Goal: Task Accomplishment & Management: Manage account settings

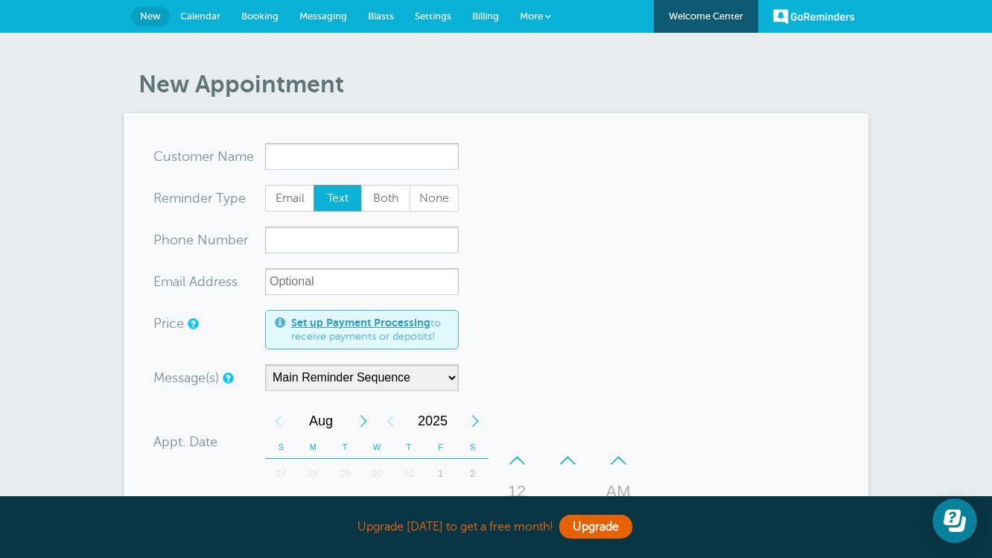
click at [209, 14] on span "Calendar" at bounding box center [200, 15] width 40 height 11
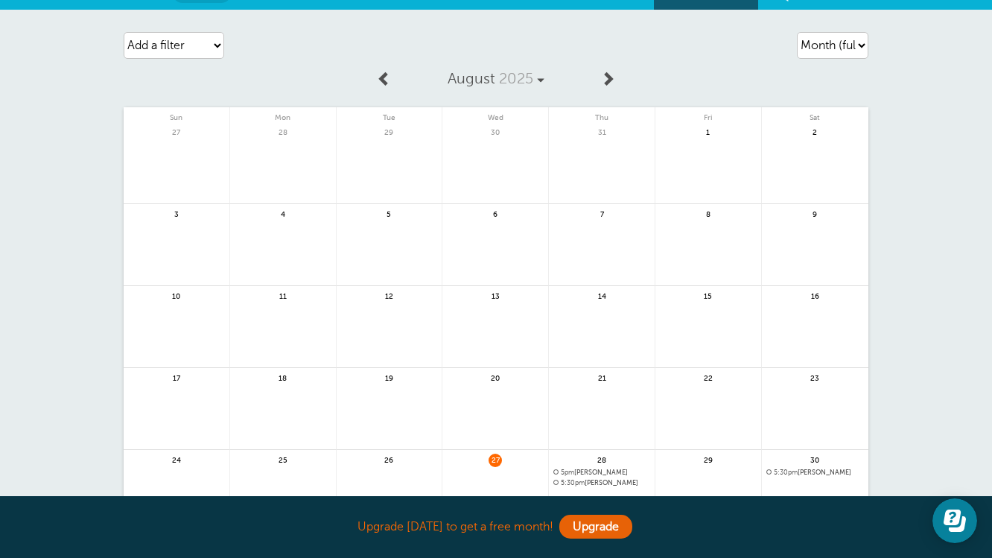
scroll to position [10, 0]
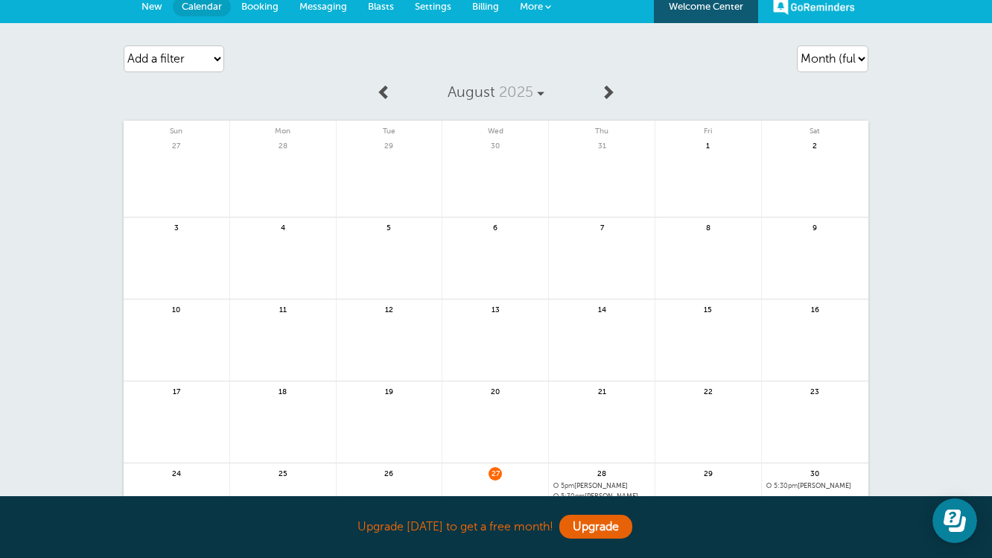
click at [389, 10] on span "Blasts" at bounding box center [381, 6] width 26 height 11
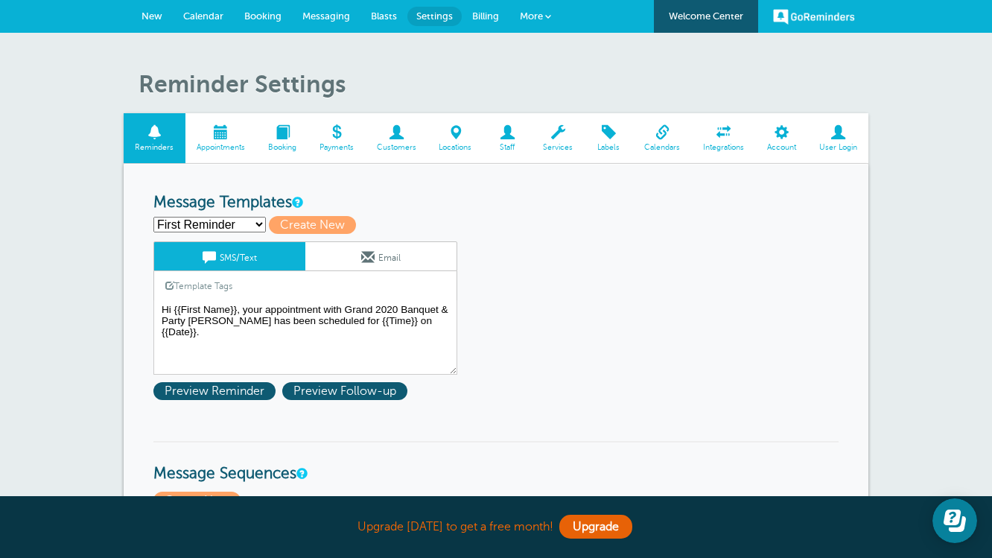
click at [669, 140] on link "Calendars" at bounding box center [662, 138] width 59 height 50
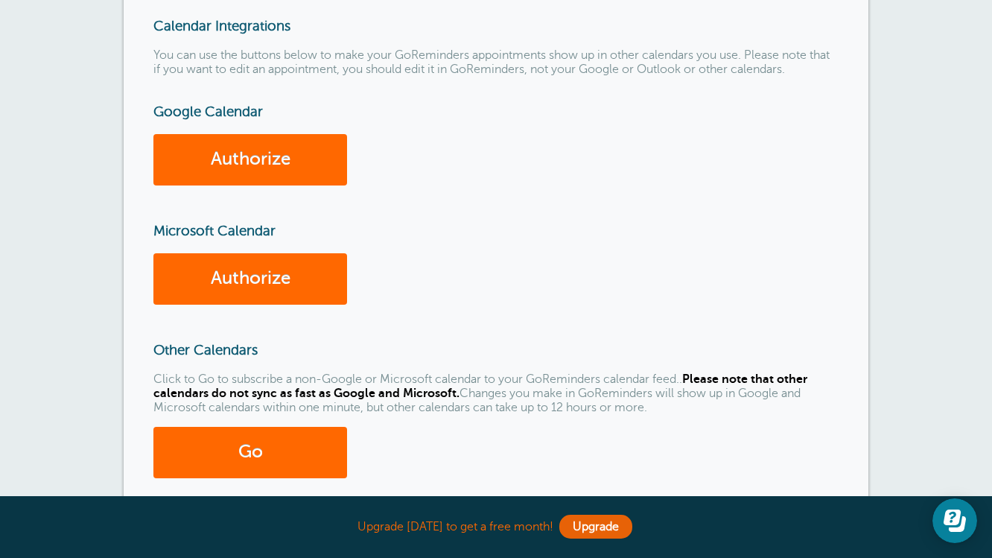
scroll to position [186, 0]
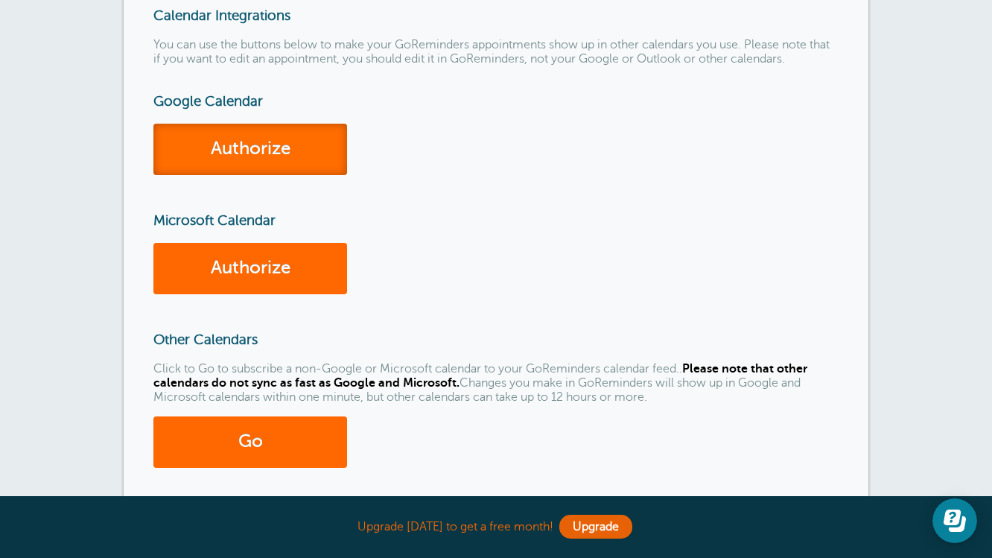
click at [302, 150] on link "Authorize" at bounding box center [250, 149] width 194 height 51
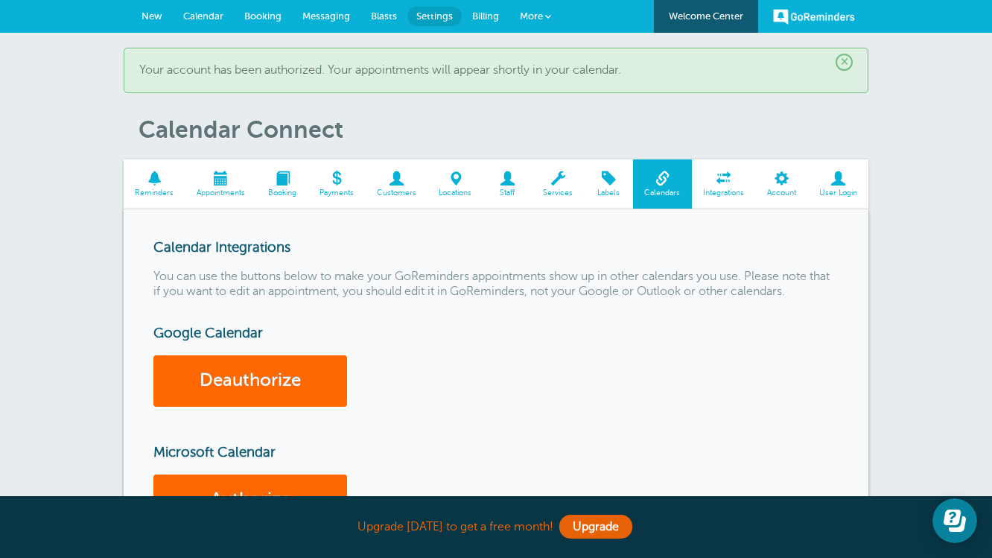
click at [220, 19] on span "Calendar" at bounding box center [203, 15] width 40 height 11
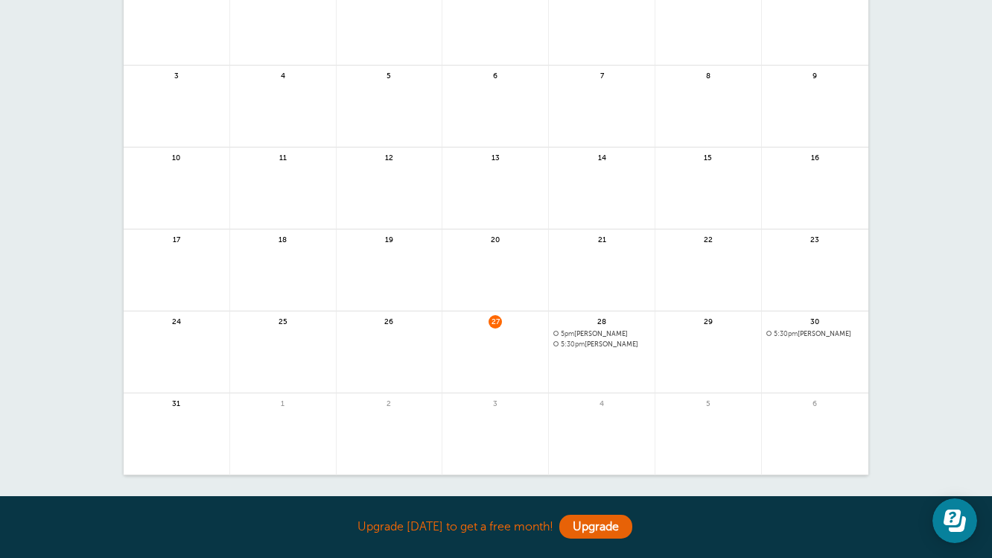
click at [585, 344] on span "5:30pm" at bounding box center [573, 343] width 24 height 7
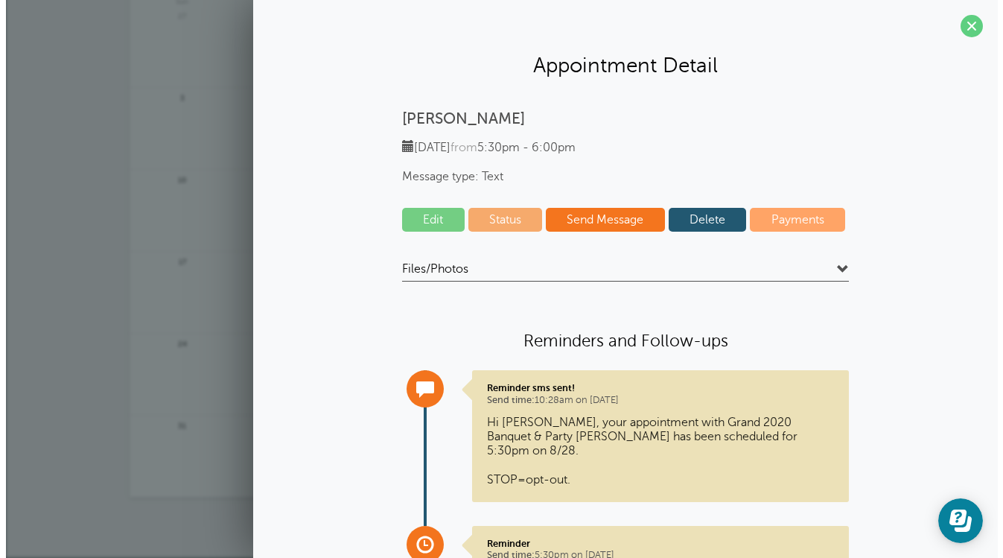
scroll to position [139, 0]
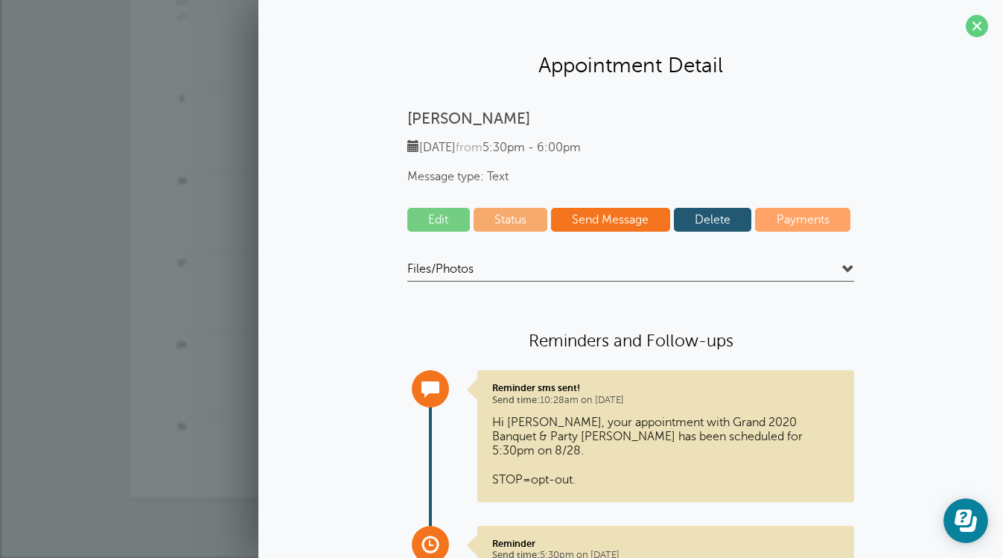
click at [439, 214] on link "Edit" at bounding box center [438, 220] width 63 height 24
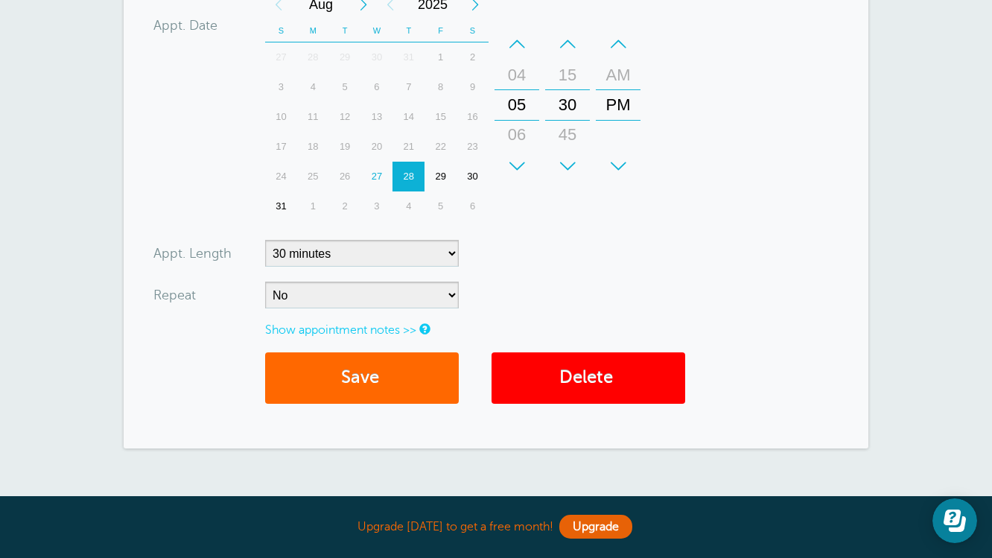
scroll to position [431, 0]
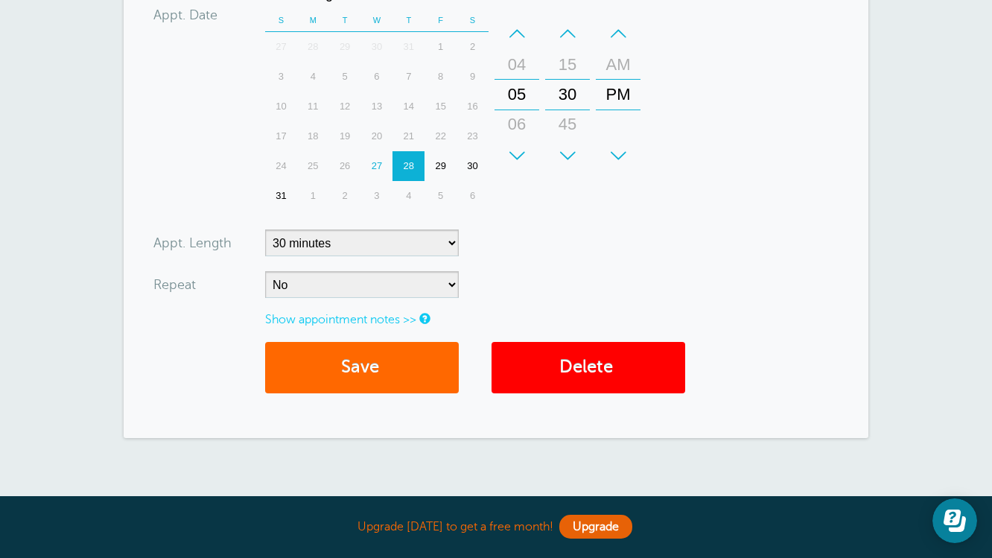
click at [383, 323] on link "Show appointment notes >>" at bounding box center [340, 319] width 151 height 13
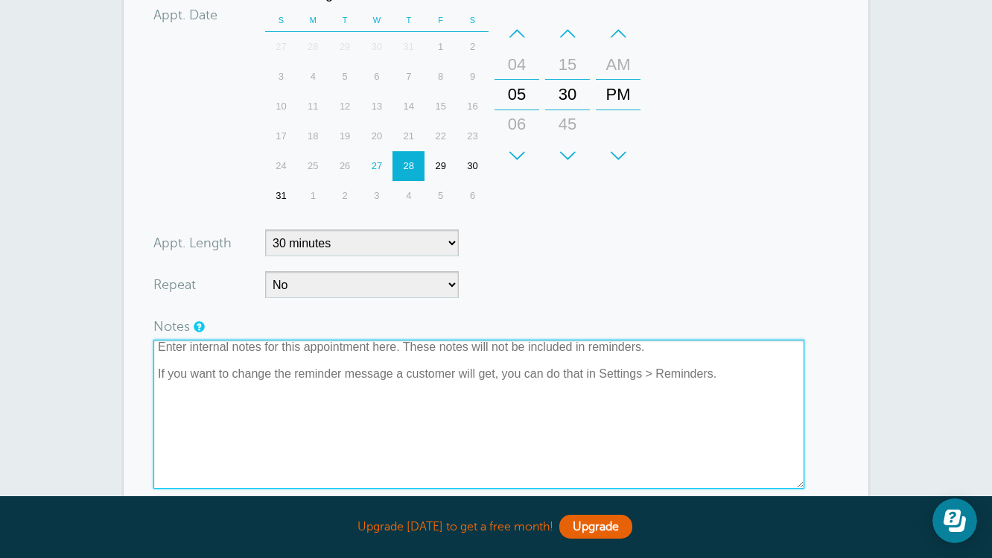
click at [296, 360] on textarea at bounding box center [478, 414] width 651 height 149
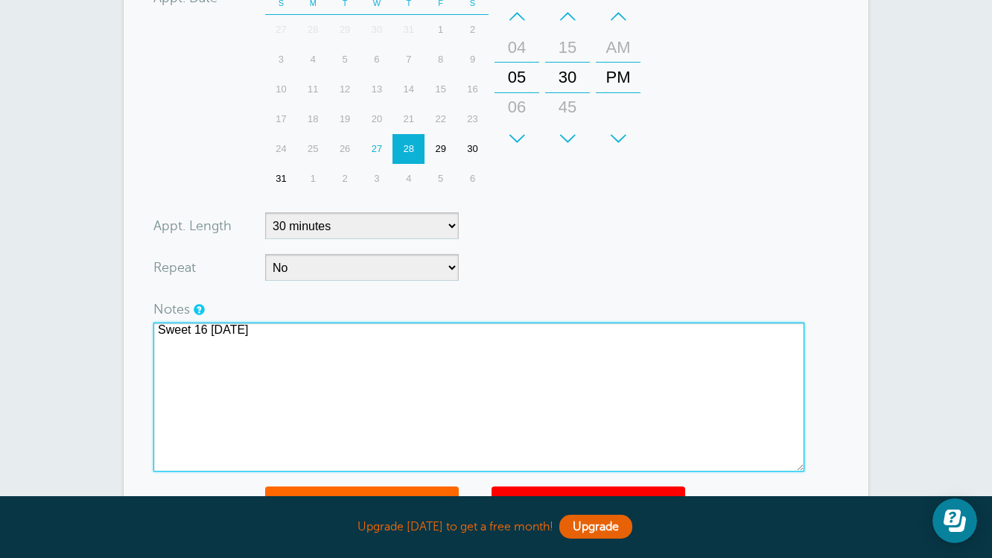
scroll to position [474, 0]
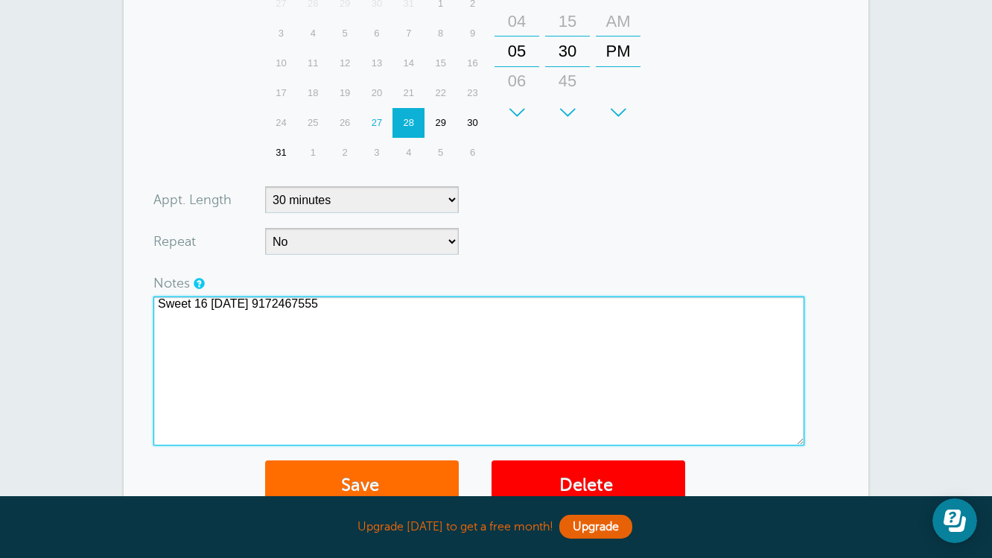
type textarea "Sweet 16 10/12 Sunday 9172467555"
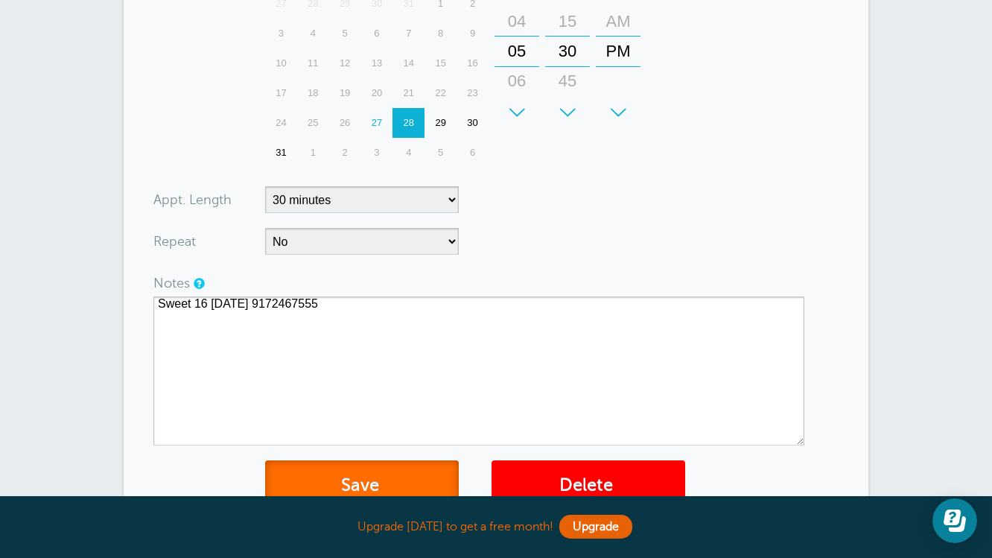
click at [350, 481] on button "Save" at bounding box center [362, 485] width 194 height 51
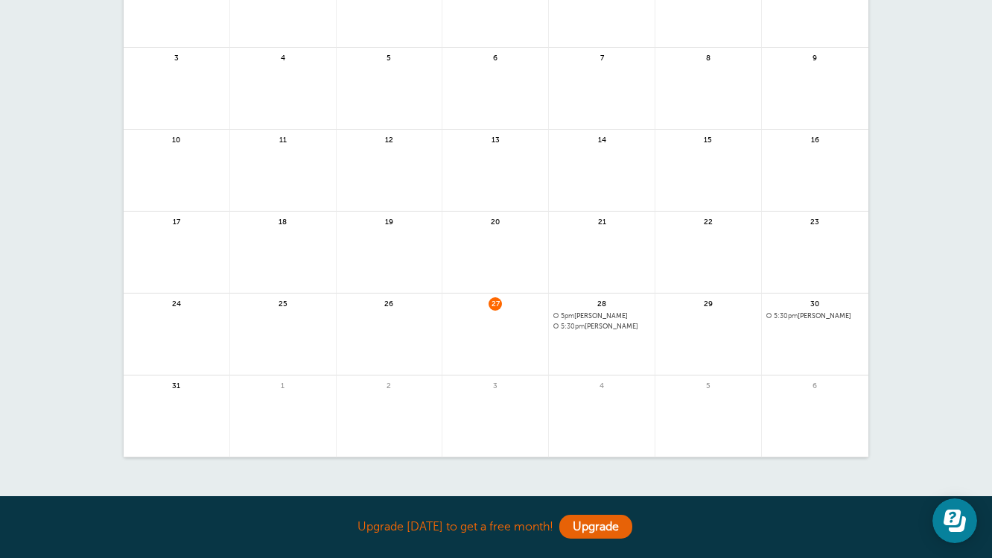
scroll to position [258, 0]
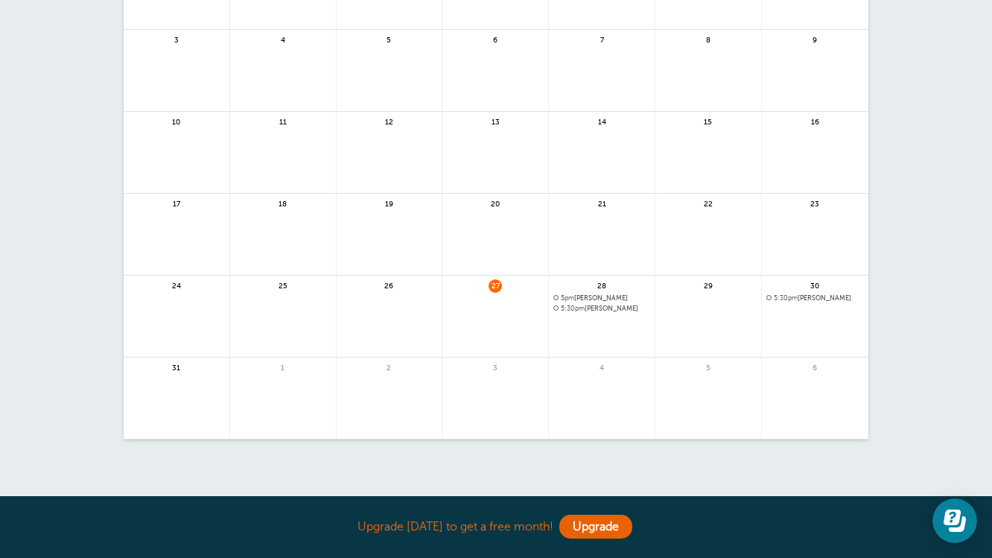
click at [585, 308] on span "5:30pm" at bounding box center [573, 308] width 24 height 7
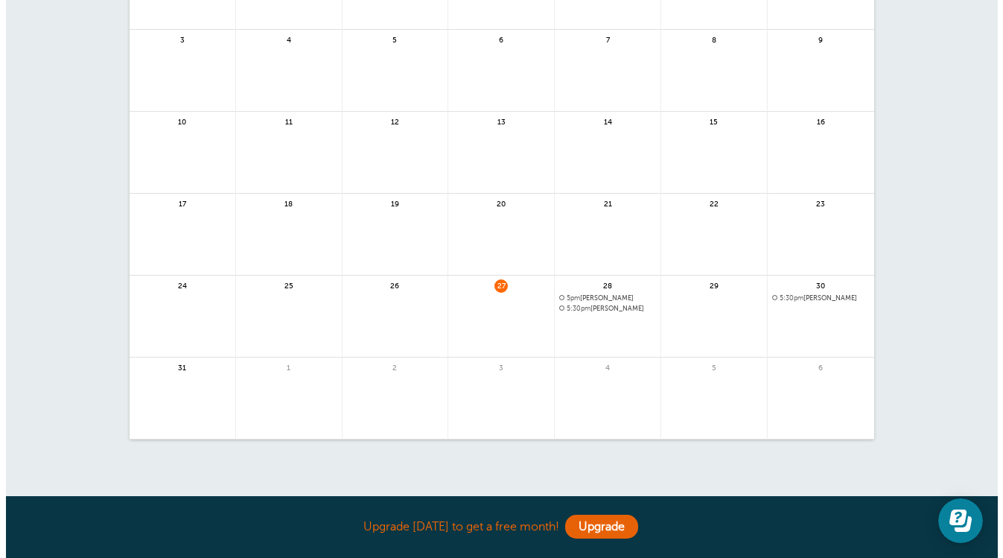
scroll to position [199, 0]
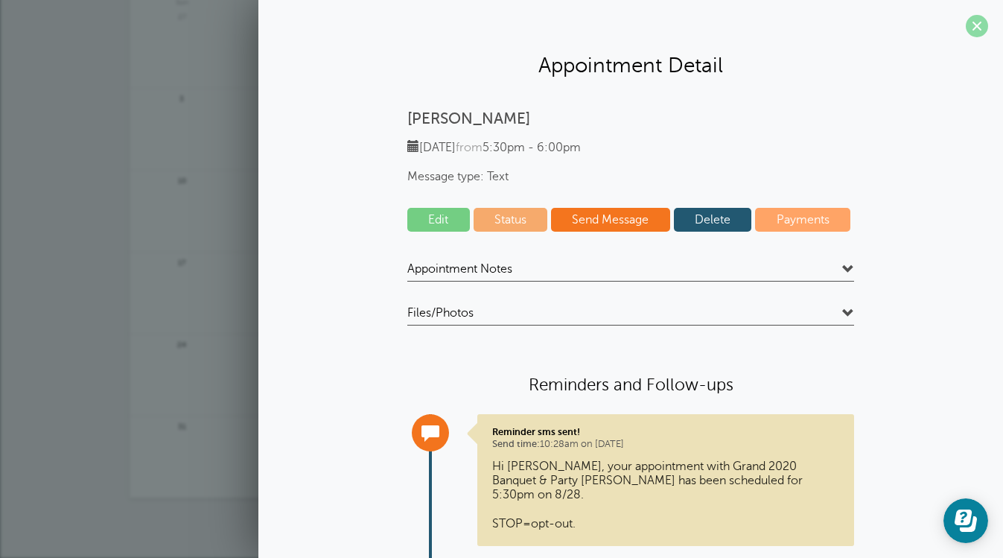
click at [967, 17] on span at bounding box center [977, 26] width 22 height 22
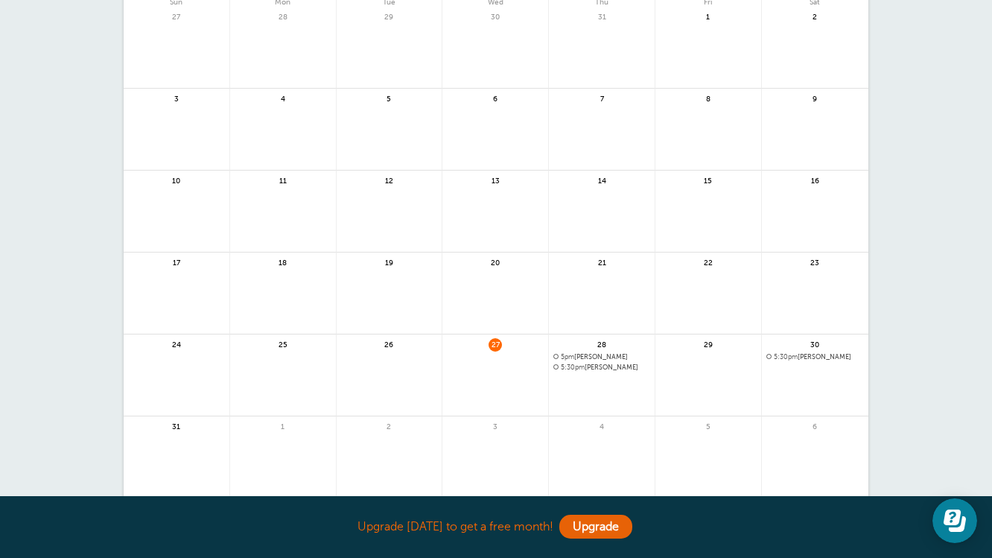
click at [585, 355] on span "5pm Nancy" at bounding box center [601, 357] width 97 height 8
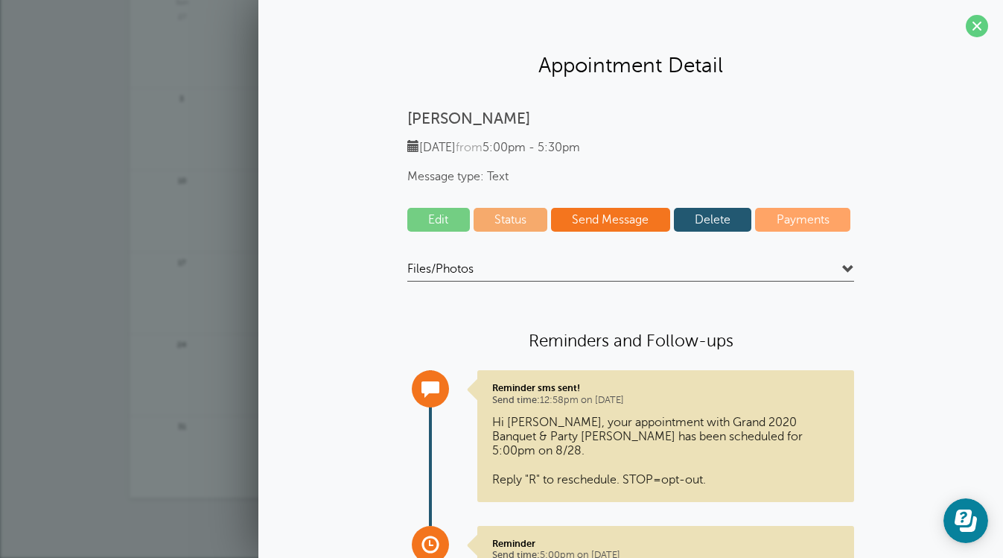
click at [428, 226] on link "Edit" at bounding box center [438, 220] width 63 height 24
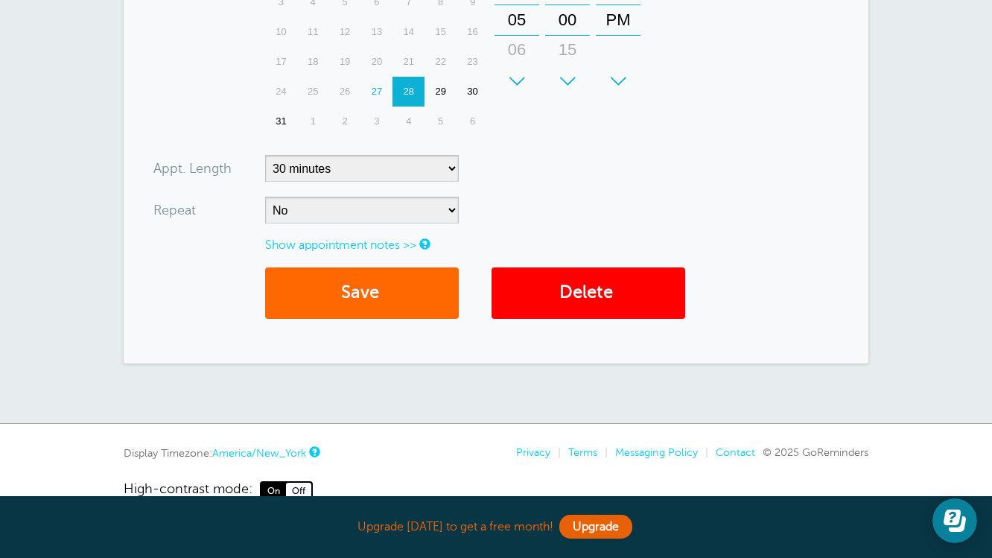
scroll to position [538, 0]
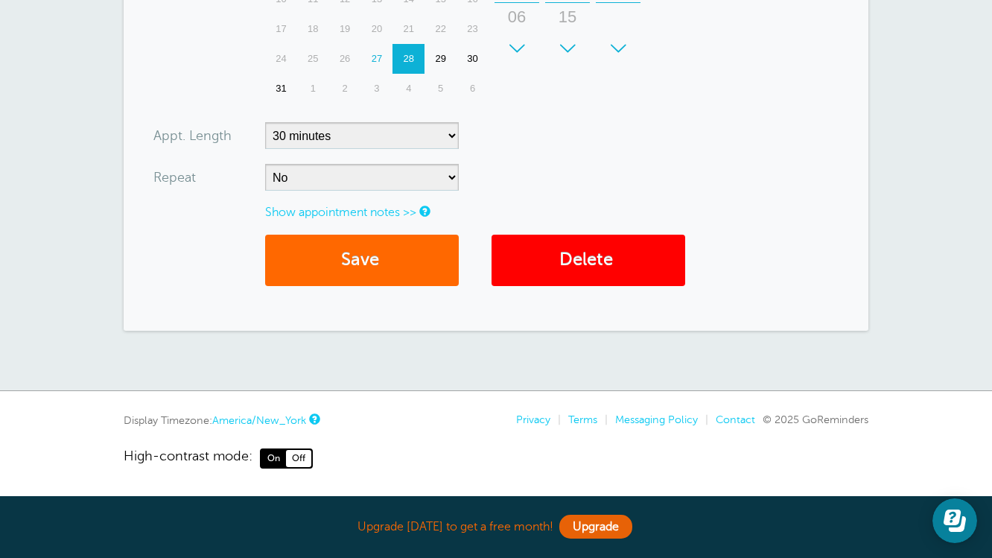
click at [389, 209] on link "Show appointment notes >>" at bounding box center [340, 212] width 151 height 13
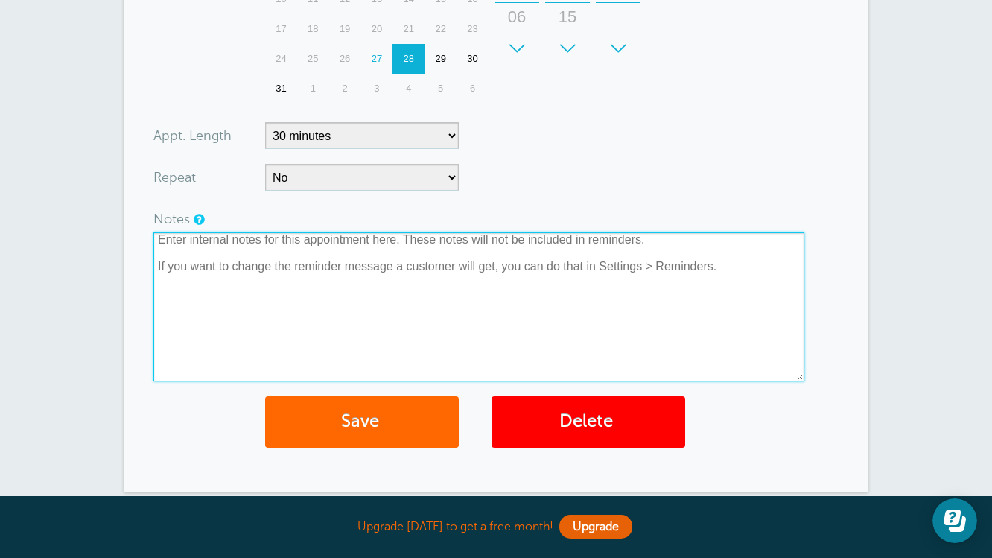
click at [252, 243] on textarea at bounding box center [478, 306] width 651 height 149
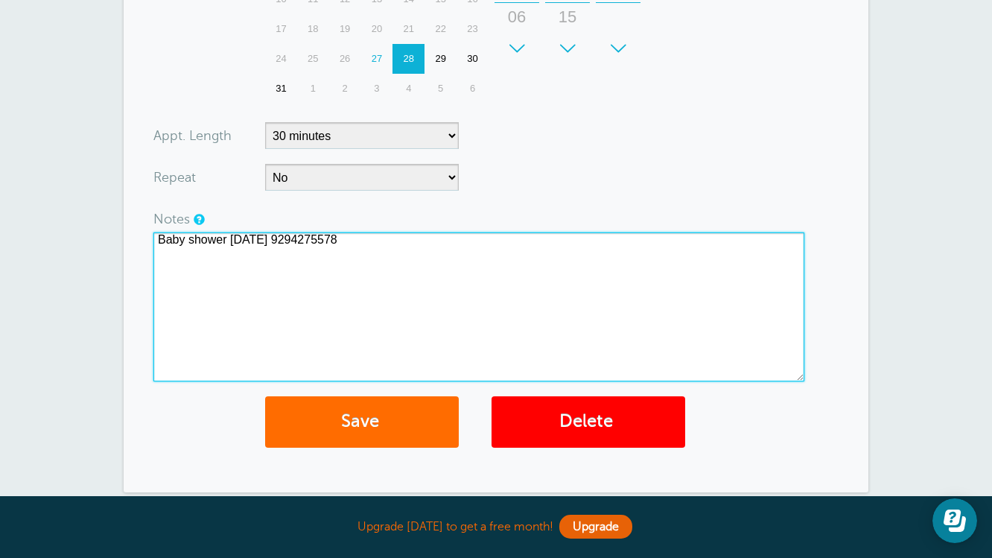
type textarea "Baby shower Saturday 10/18 9294275578"
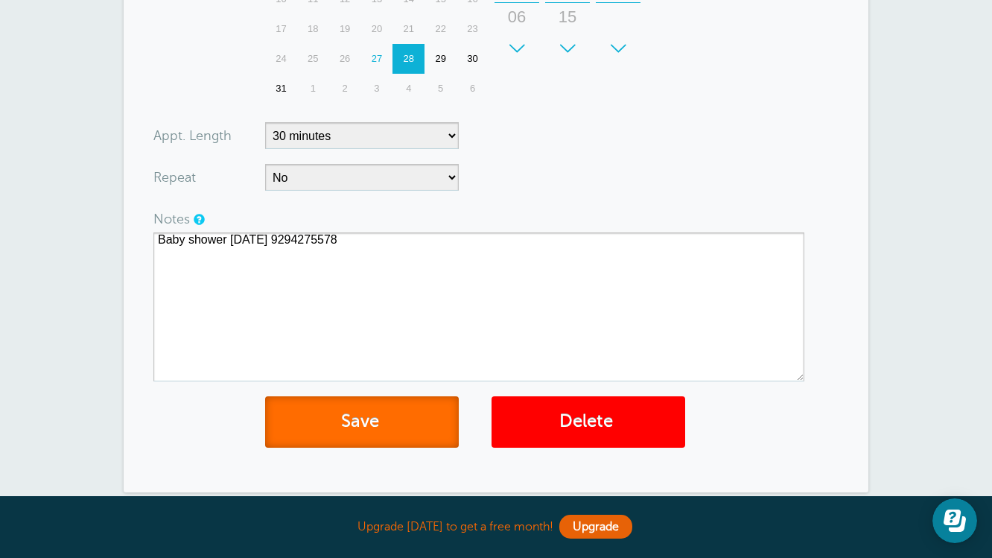
click at [406, 413] on button "Save" at bounding box center [362, 421] width 194 height 51
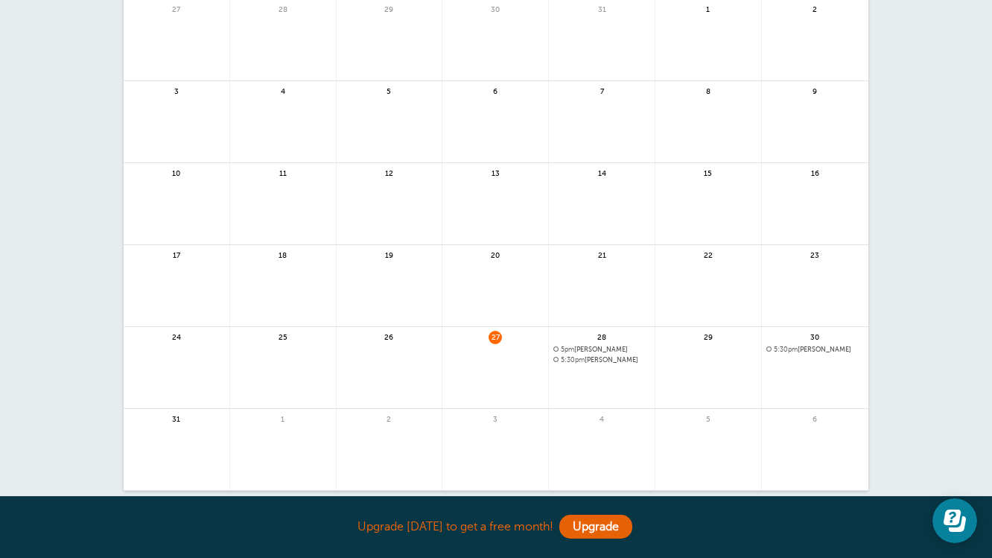
scroll to position [214, 0]
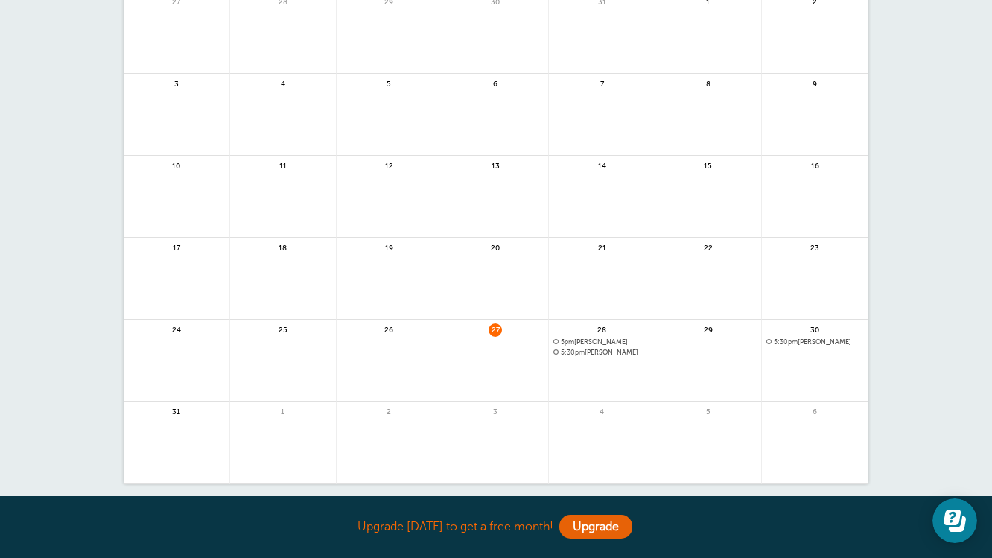
click at [788, 340] on span "5:30pm" at bounding box center [786, 341] width 24 height 7
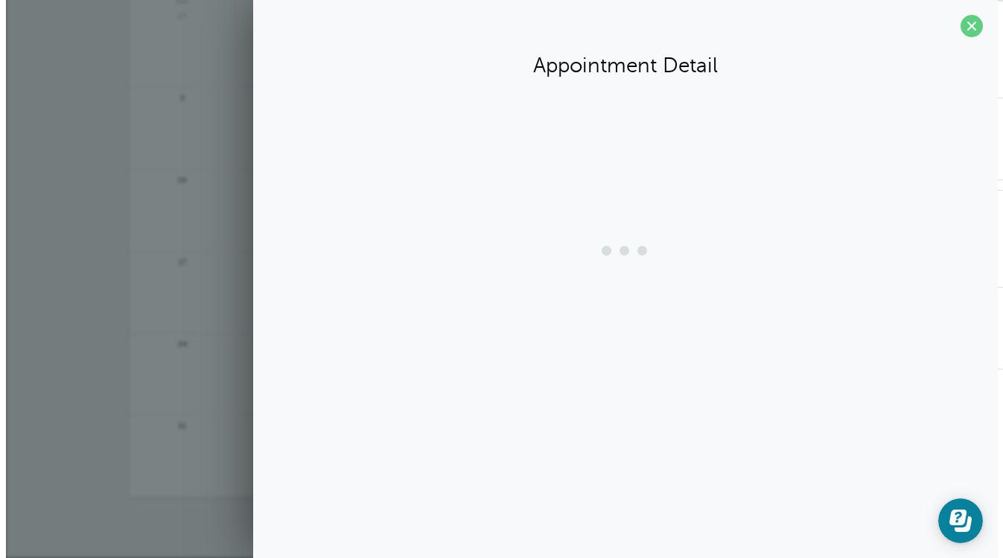
scroll to position [199, 0]
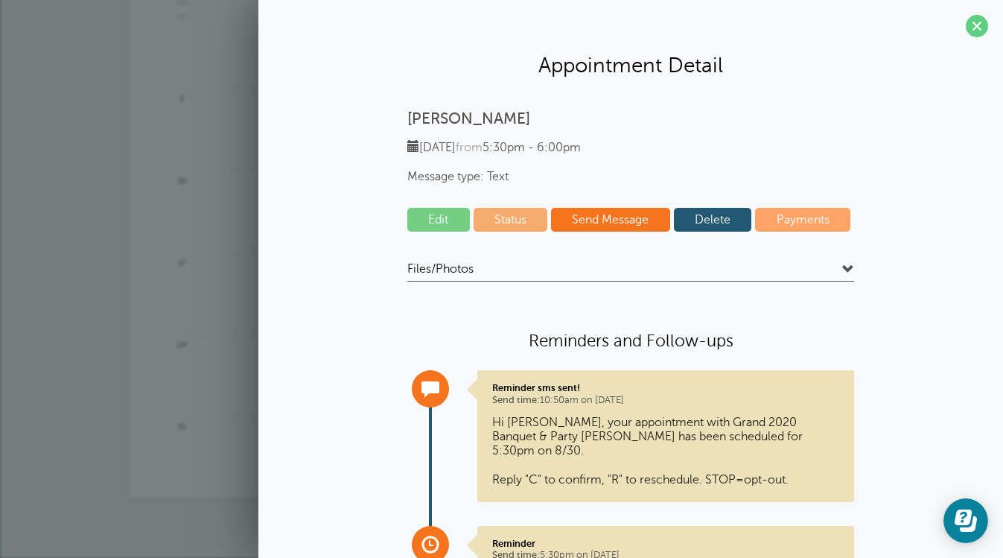
click at [445, 214] on link "Edit" at bounding box center [438, 220] width 63 height 24
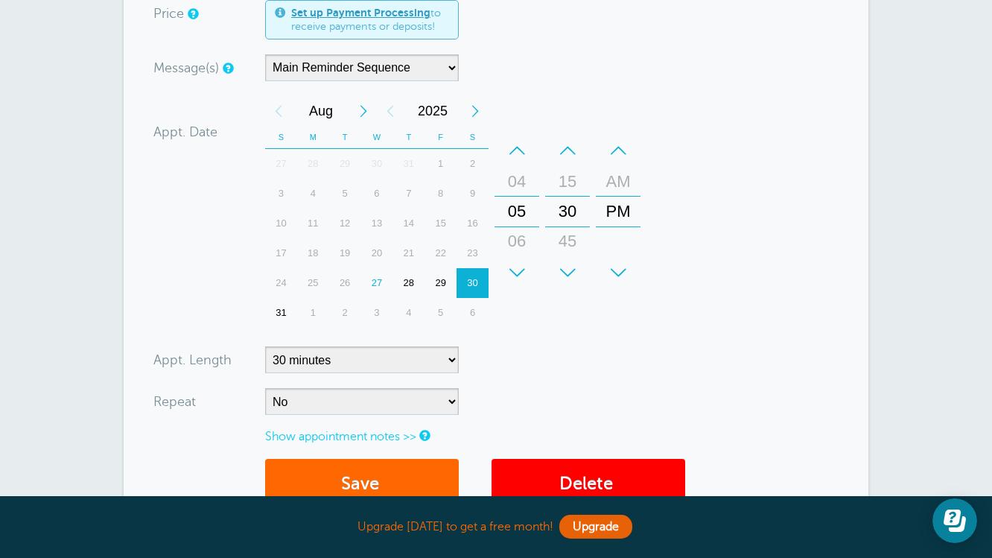
scroll to position [369, 0]
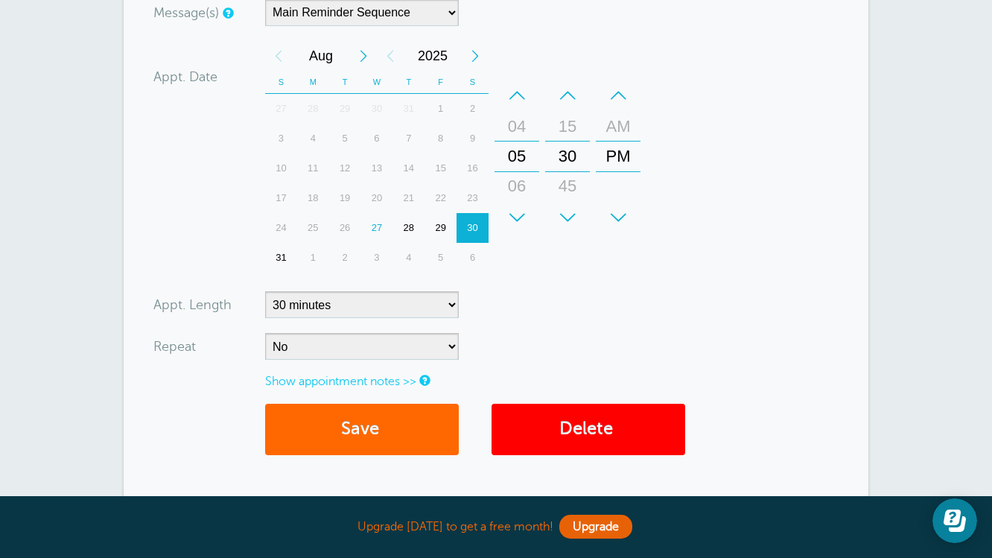
click at [376, 381] on link "Show appointment notes >>" at bounding box center [340, 381] width 151 height 13
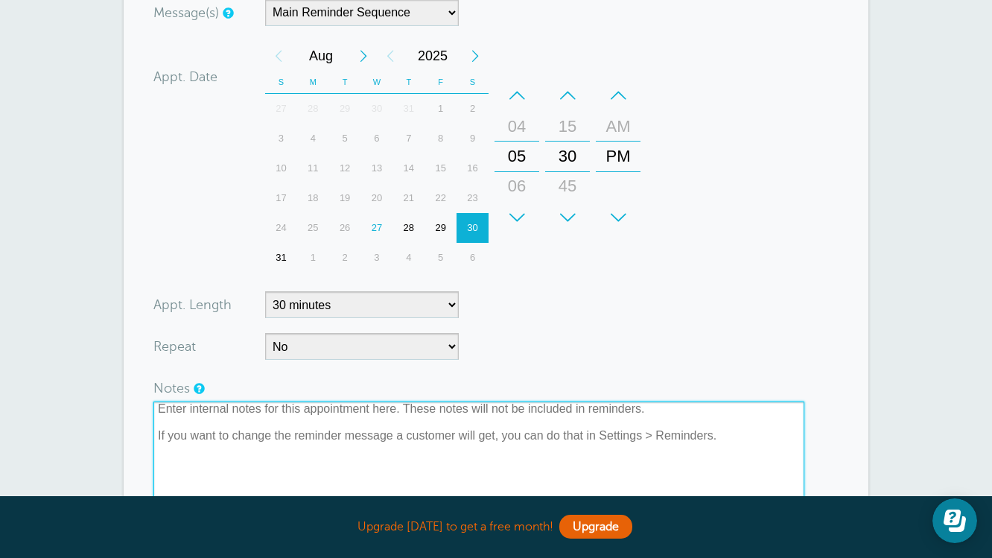
click at [267, 410] on textarea at bounding box center [478, 475] width 651 height 149
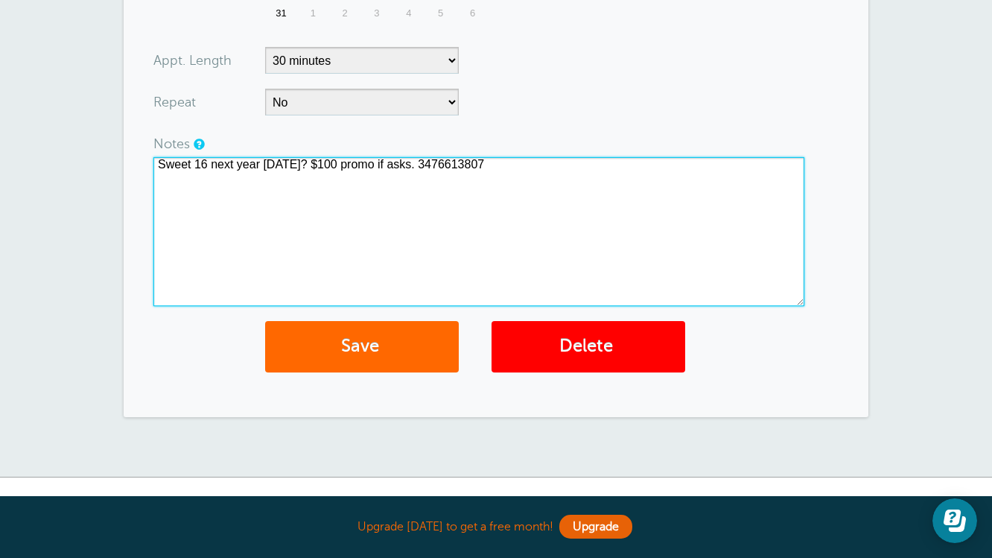
scroll to position [616, 0]
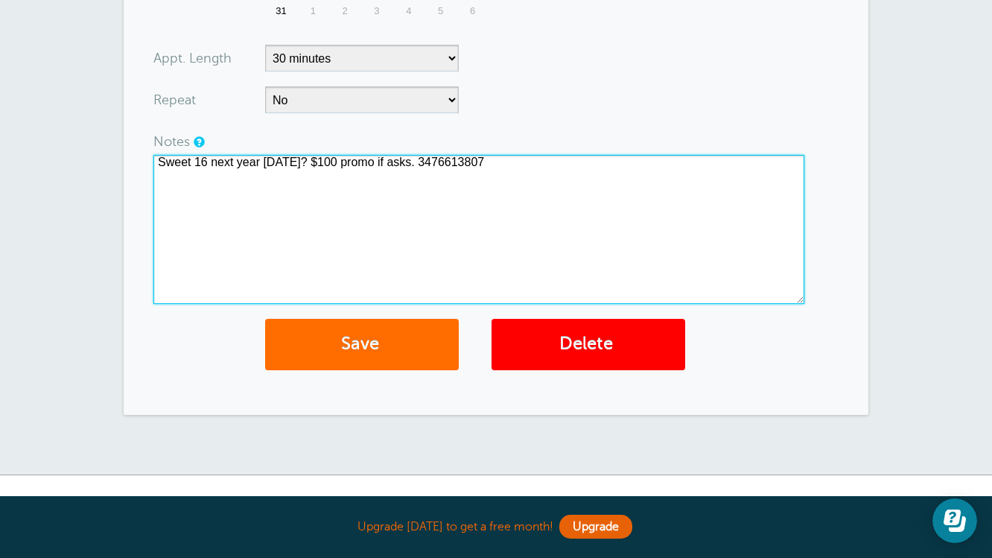
type textarea "Sweet 16 next year 2026 July? $100 promo if asks. 3476613807"
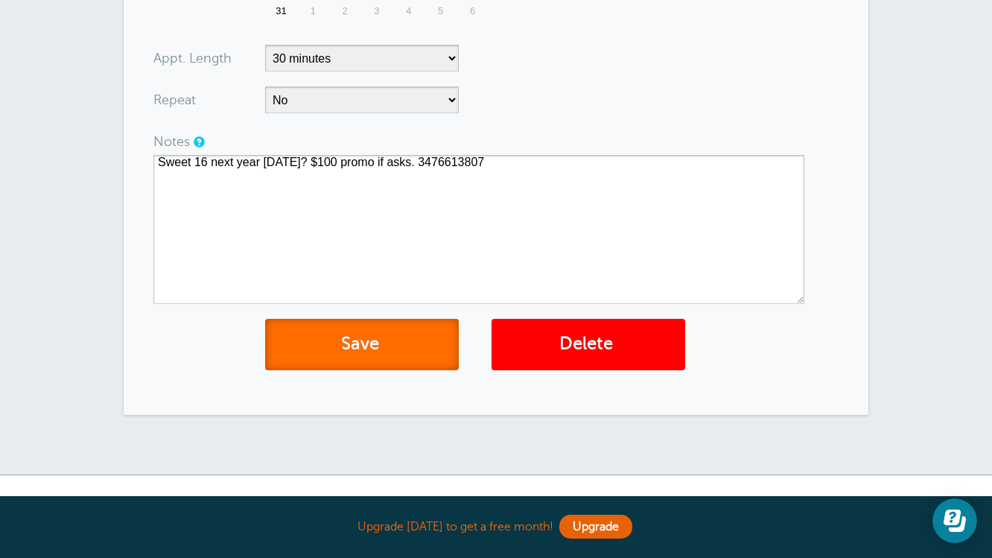
click at [354, 340] on button "Save" at bounding box center [362, 344] width 194 height 51
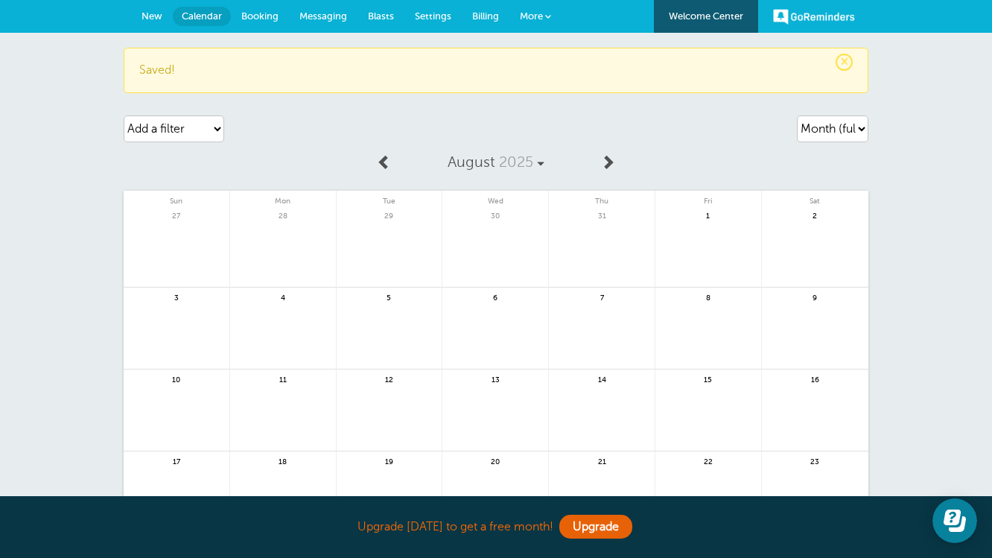
click at [497, 15] on span "Billing" at bounding box center [485, 15] width 27 height 11
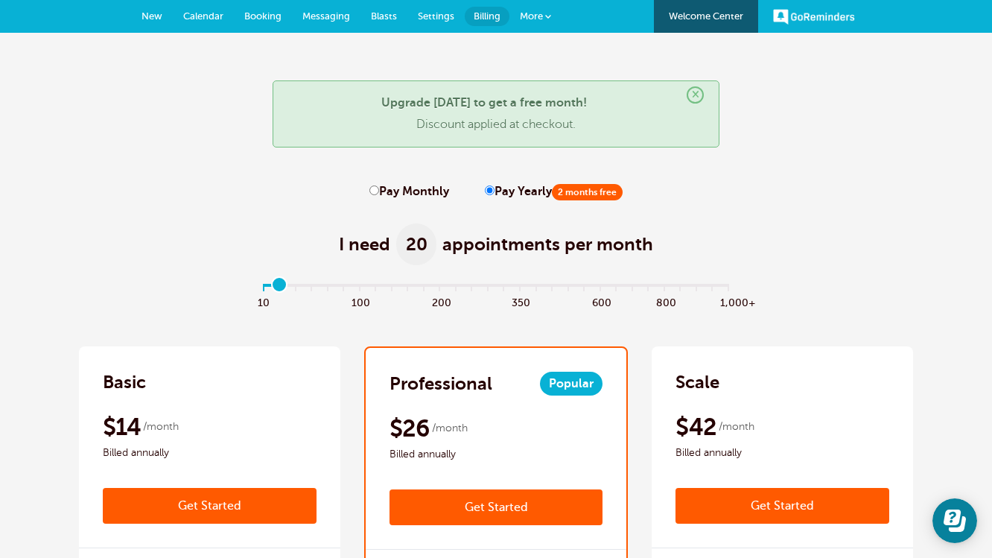
drag, startPoint x: 270, startPoint y: 285, endPoint x: 284, endPoint y: 299, distance: 20.0
type input "1"
click at [284, 289] on input "range" at bounding box center [496, 287] width 482 height 3
drag, startPoint x: 990, startPoint y: 45, endPoint x: 898, endPoint y: 169, distance: 154.5
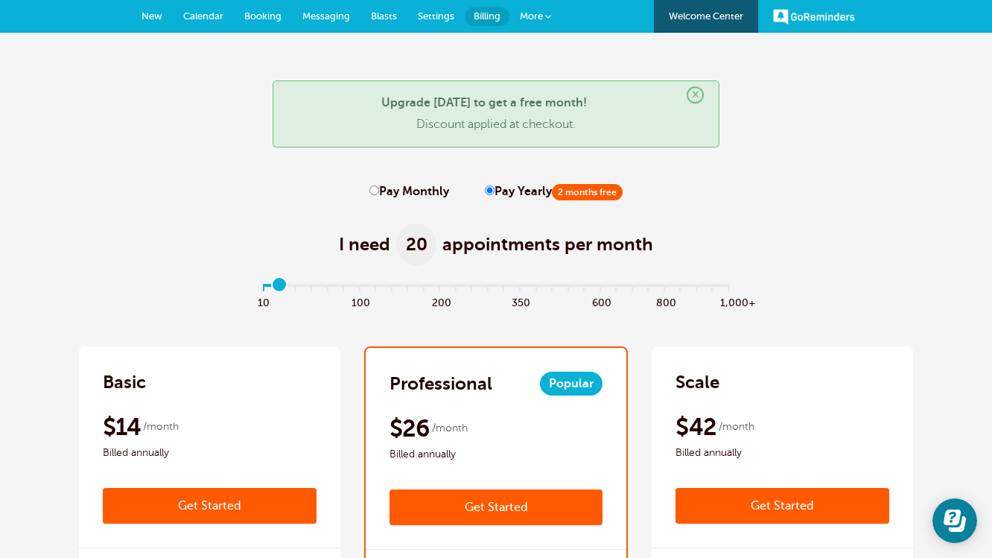
drag, startPoint x: 898, startPoint y: 169, endPoint x: 850, endPoint y: 232, distance: 79.7
click at [850, 232] on div "I need 20 appointments per month" at bounding box center [496, 236] width 834 height 73
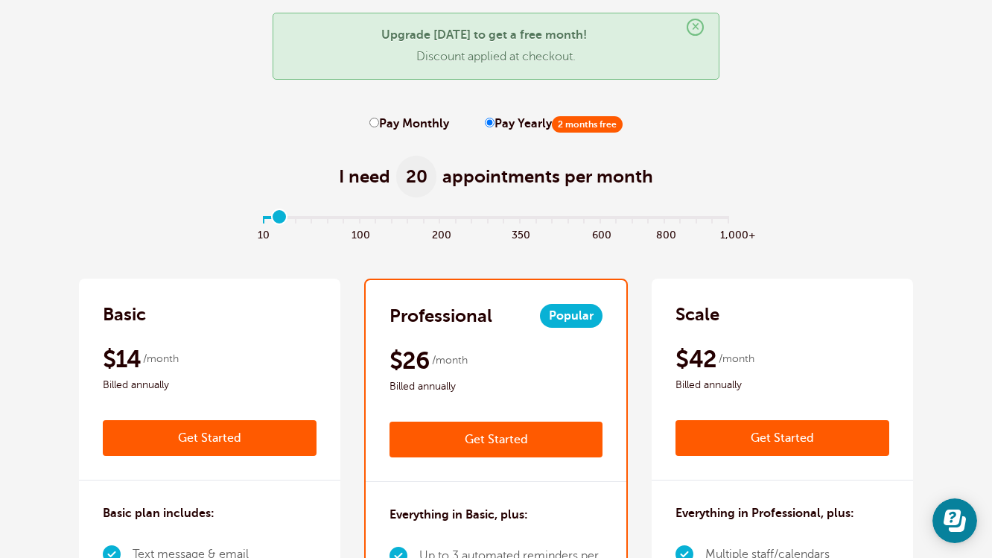
scroll to position [16, 0]
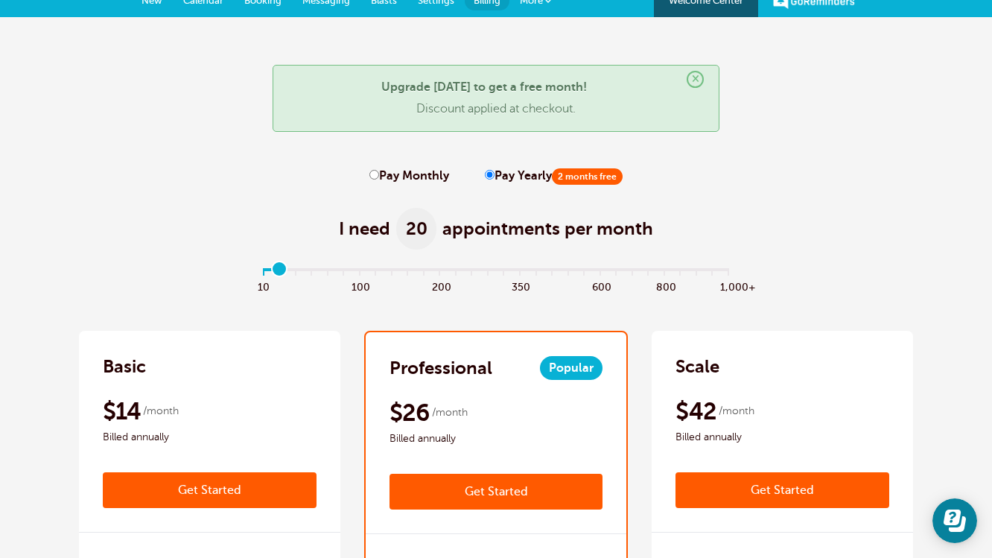
click at [372, 178] on input "Pay Monthly" at bounding box center [374, 175] width 10 height 10
radio input "true"
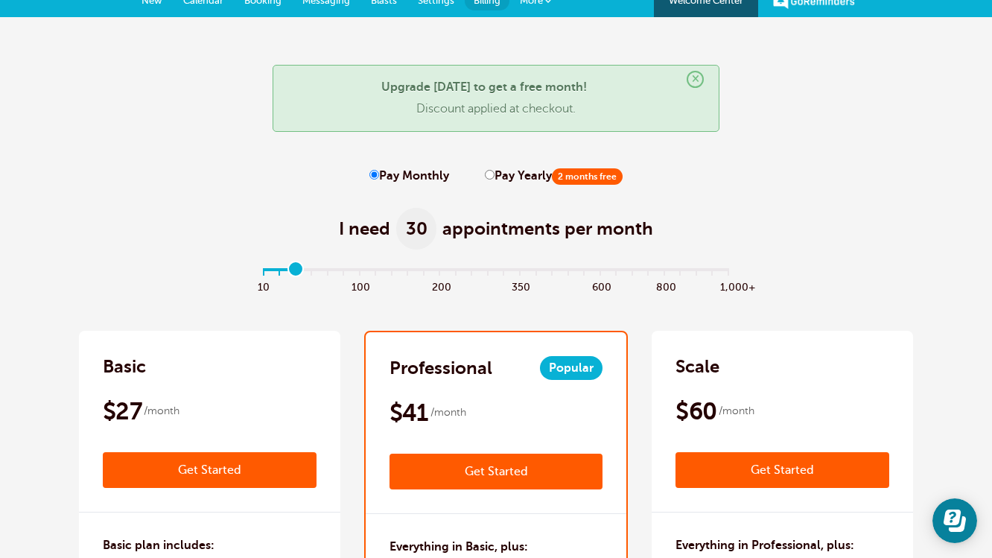
drag, startPoint x: 279, startPoint y: 268, endPoint x: 288, endPoint y: 273, distance: 10.3
type input "2"
click at [288, 273] on input "range" at bounding box center [496, 271] width 482 height 3
click at [486, 177] on input "Pay Yearly 2 months free" at bounding box center [490, 175] width 10 height 10
radio input "true"
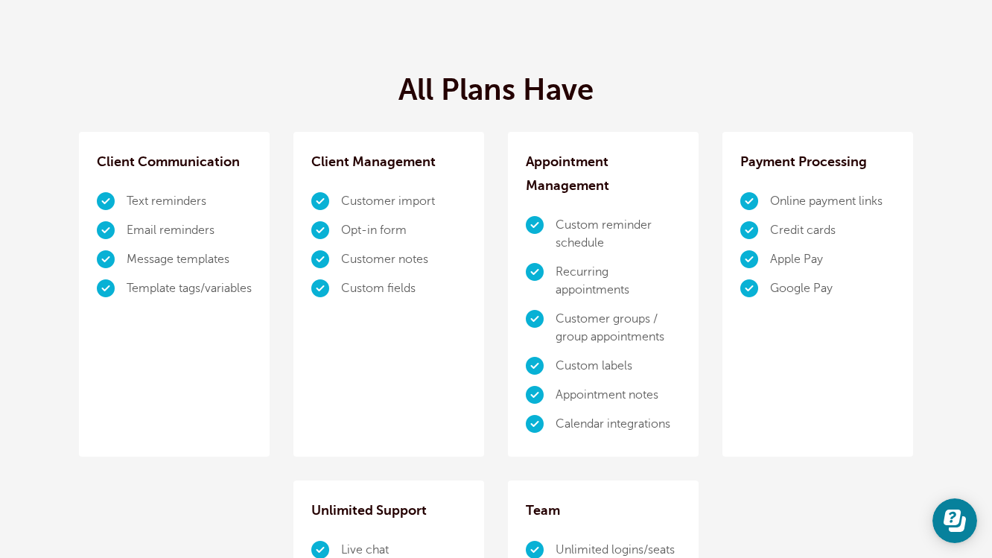
scroll to position [849, 0]
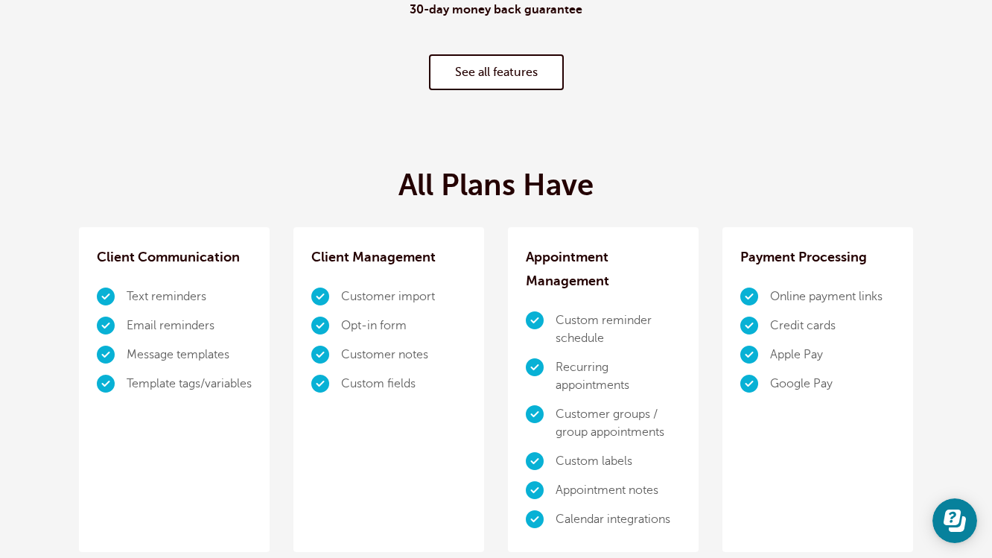
click at [507, 58] on link "See all features" at bounding box center [496, 72] width 135 height 36
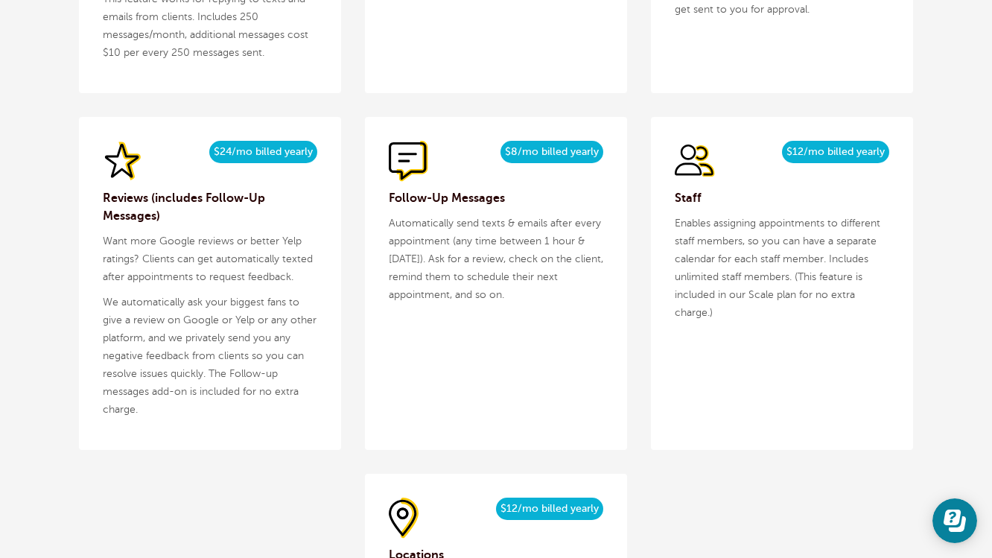
scroll to position [1990, 0]
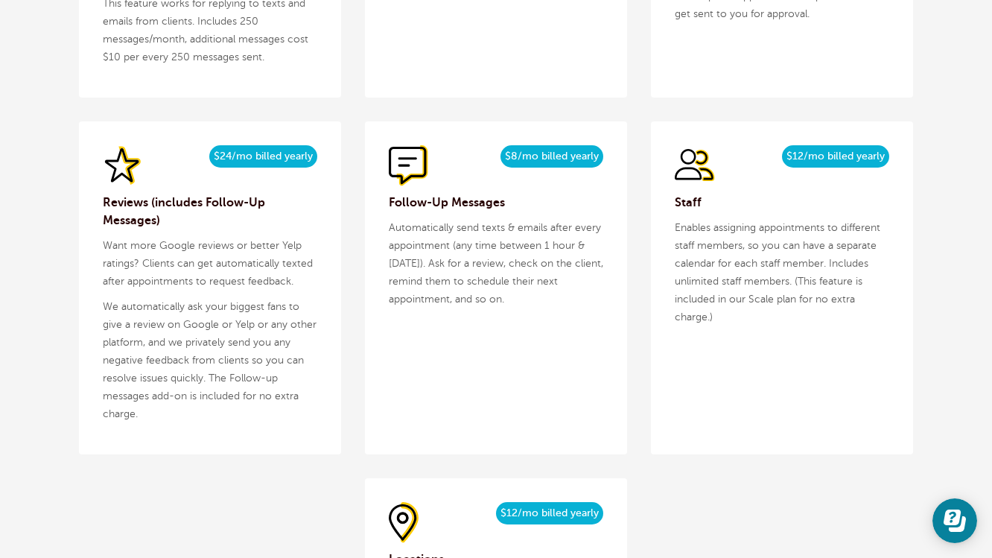
click at [203, 421] on p "We automatically ask your biggest fans to give a review on Google or Yelp or an…" at bounding box center [210, 360] width 214 height 125
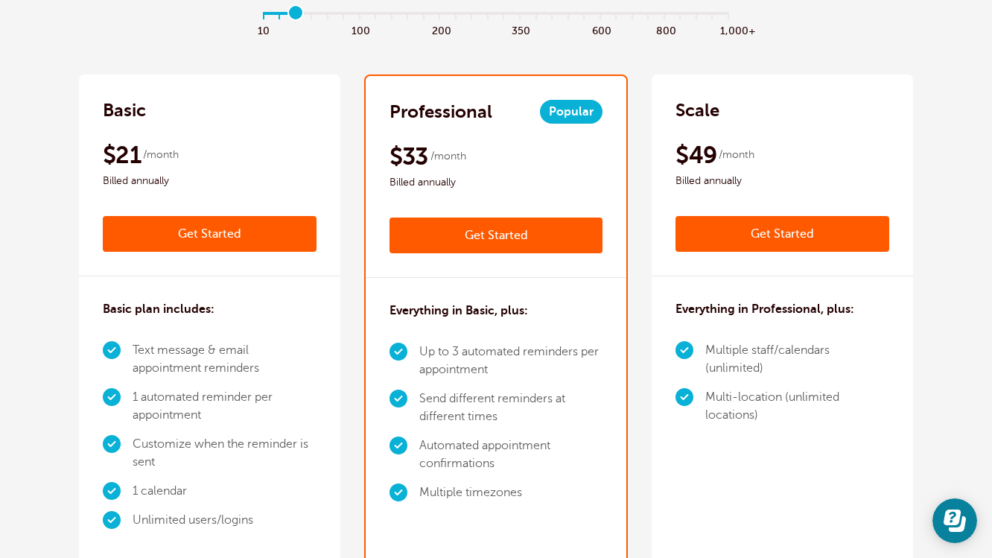
scroll to position [0, 0]
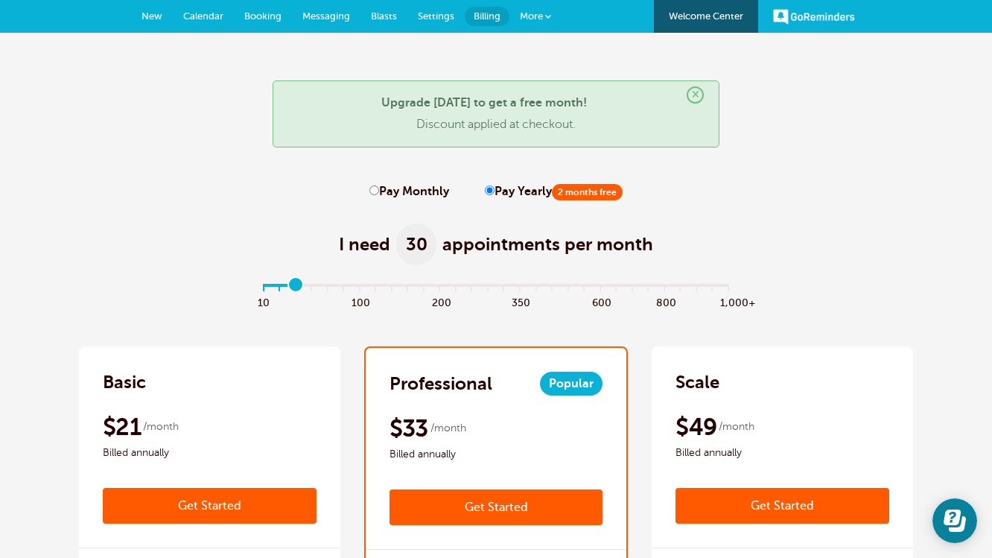
click at [438, 24] on link "Settings" at bounding box center [435, 16] width 57 height 33
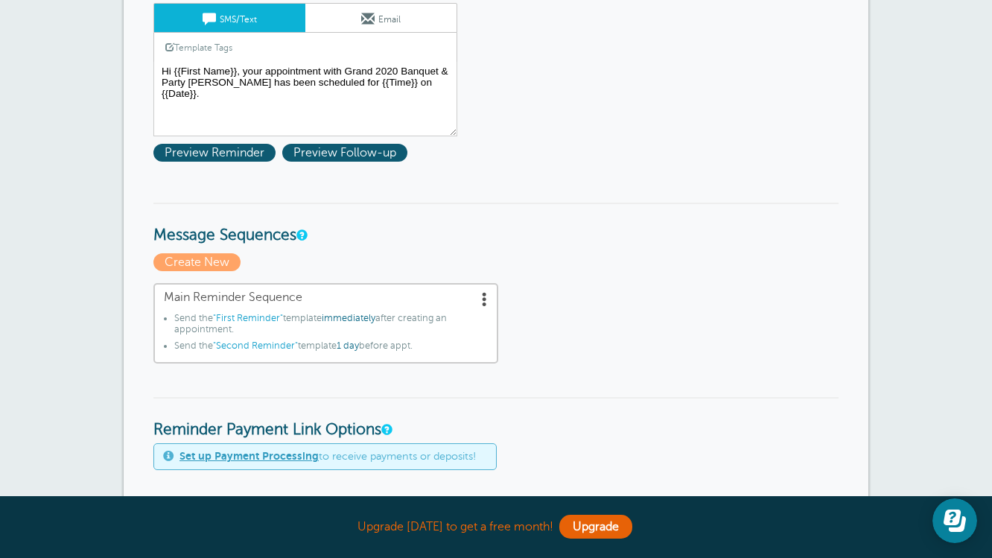
scroll to position [143, 0]
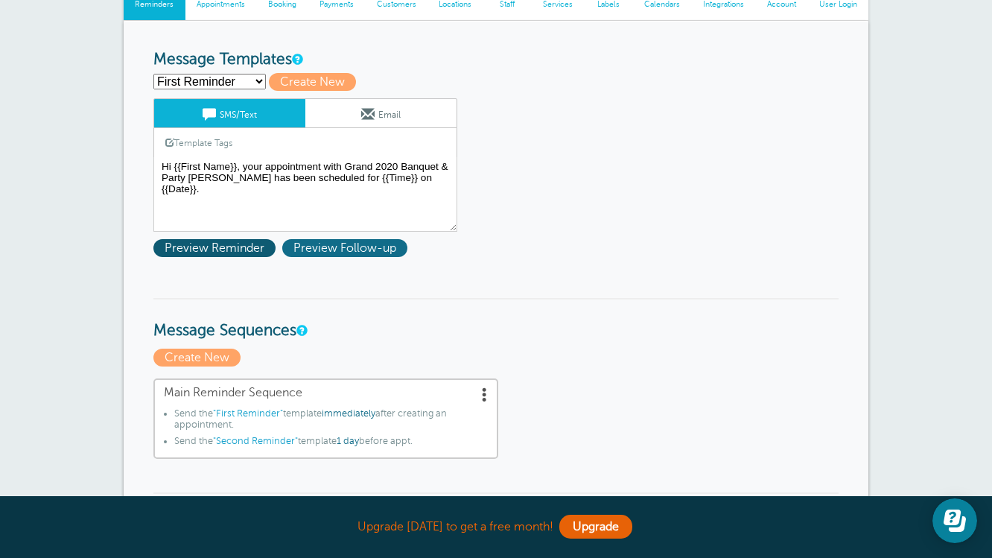
click at [329, 247] on span "Preview Follow-up" at bounding box center [344, 248] width 125 height 18
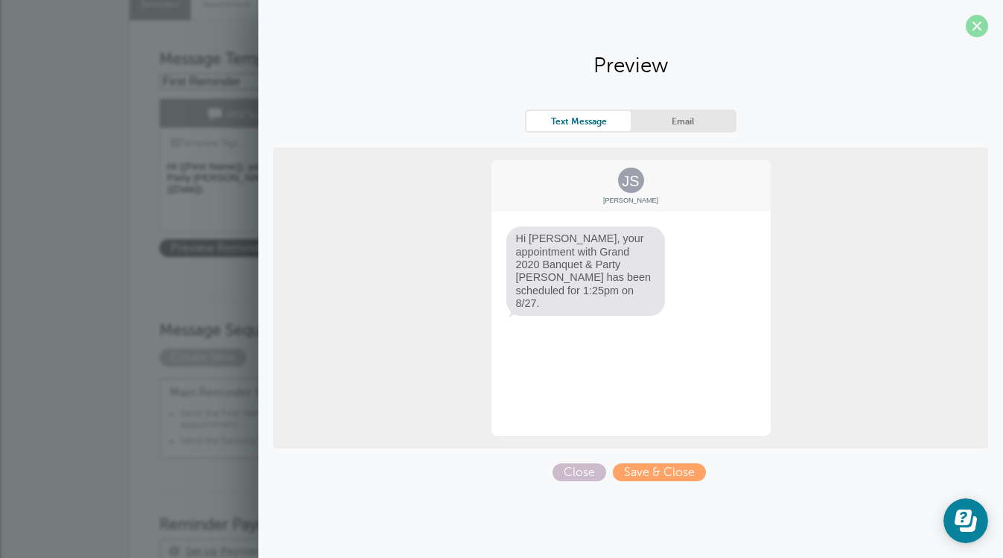
click at [974, 28] on span at bounding box center [977, 26] width 22 height 22
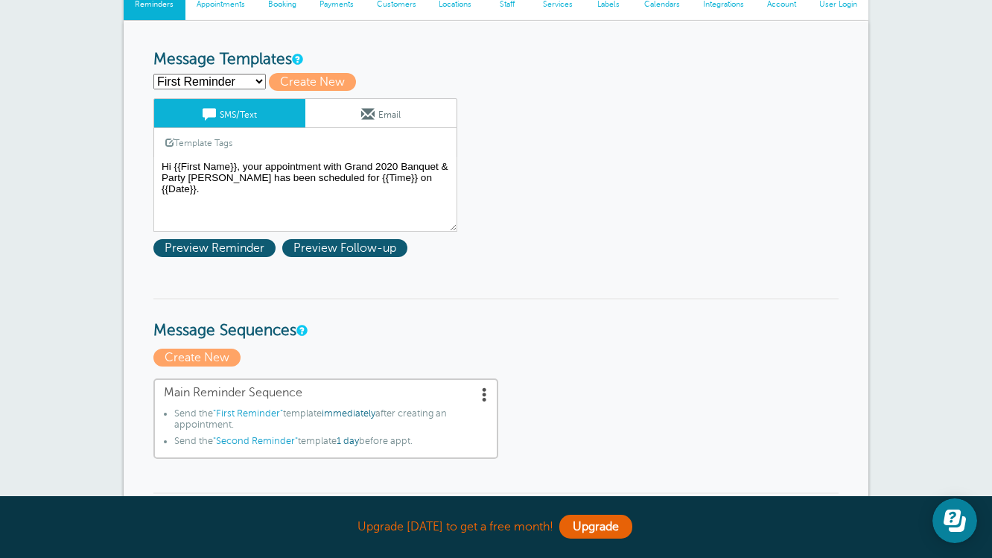
click at [217, 79] on select "First Reminder Second Reminder Third Reminder Create new..." at bounding box center [209, 82] width 112 height 16
select select
click at [153, 74] on select "First Reminder Second Reminder Third Reminder Create new..." at bounding box center [209, 82] width 112 height 16
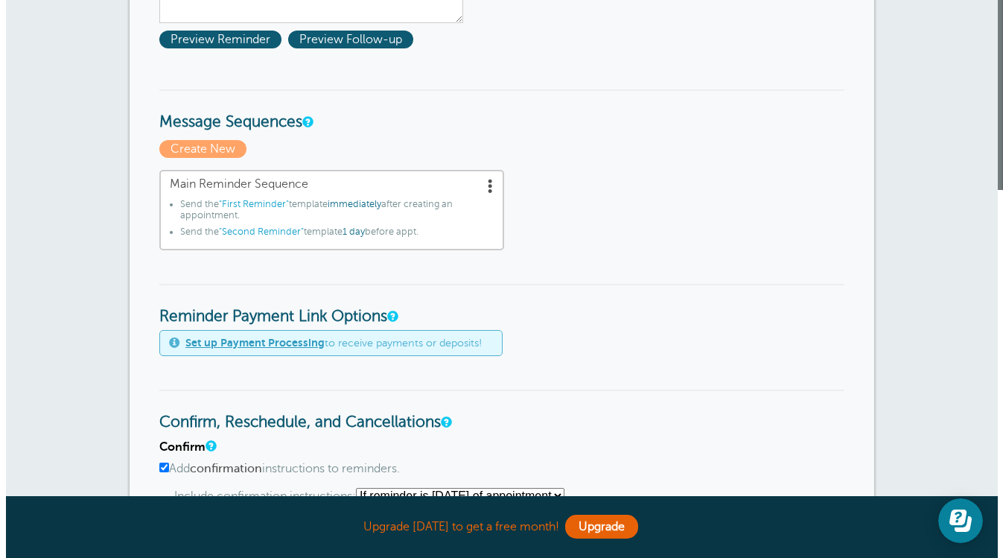
scroll to position [409, 0]
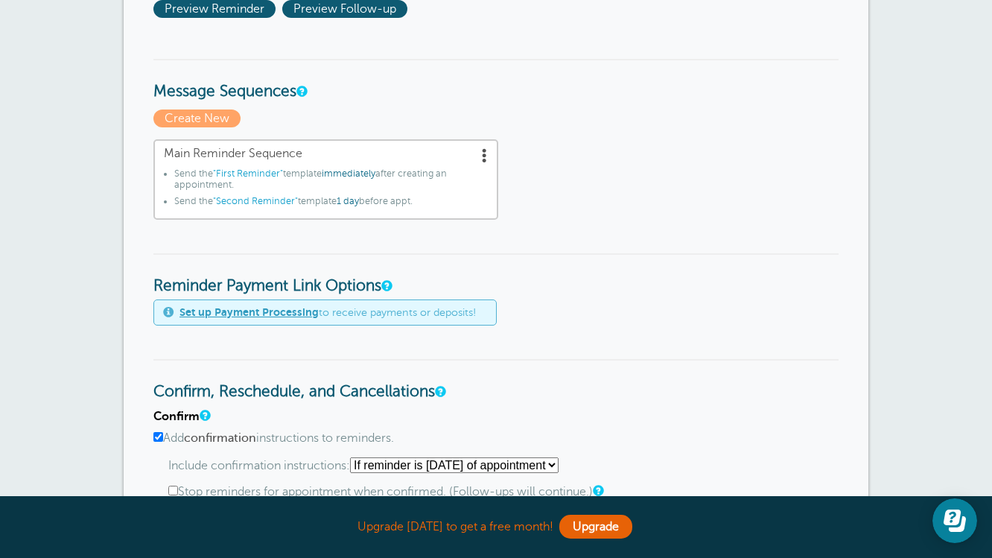
click at [487, 158] on span at bounding box center [484, 154] width 15 height 15
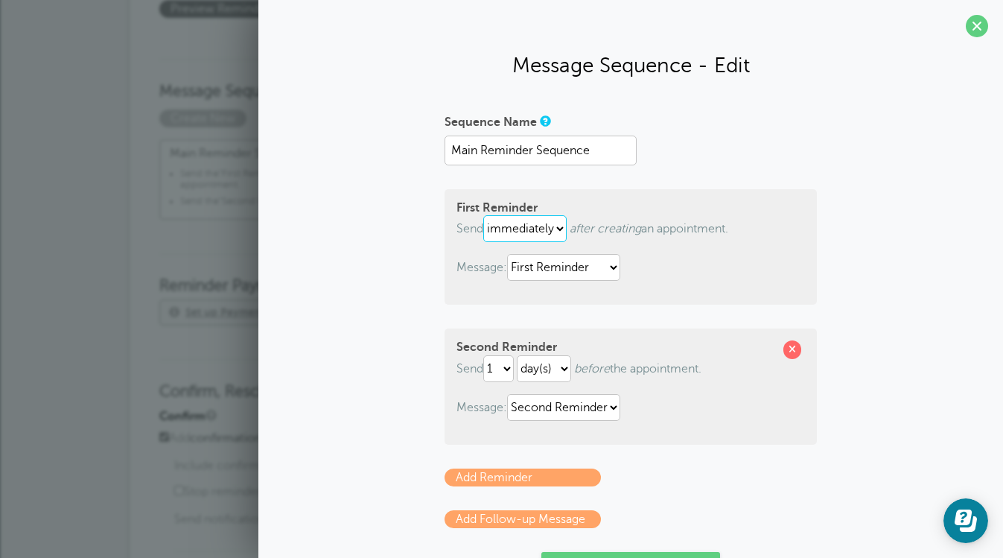
click at [534, 226] on select "immediately 1 2 3 4 5 6 7 8 9 10 11 12 13 14 15 16 17 18 19 20 21 22 23 24 25 2…" at bounding box center [524, 228] width 83 height 27
select select "2"
click at [483, 215] on select "immediately 1 2 3 4 5 6 7 8 9 10 11 12 13 14 15 16 17 18 19 20 21 22 23 24 25 2…" at bounding box center [524, 228] width 83 height 27
click at [556, 229] on select "hour(s) day(s)" at bounding box center [546, 228] width 54 height 27
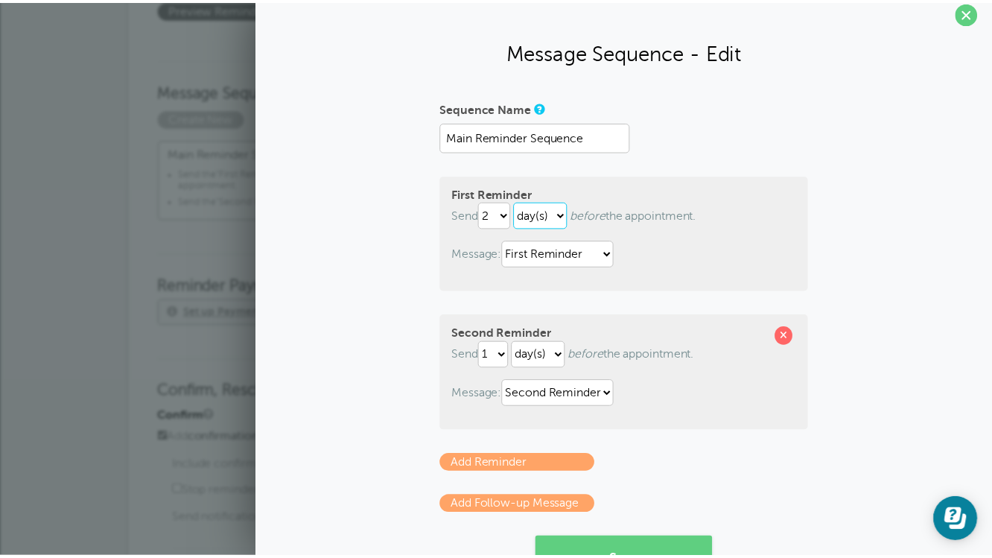
scroll to position [8, 0]
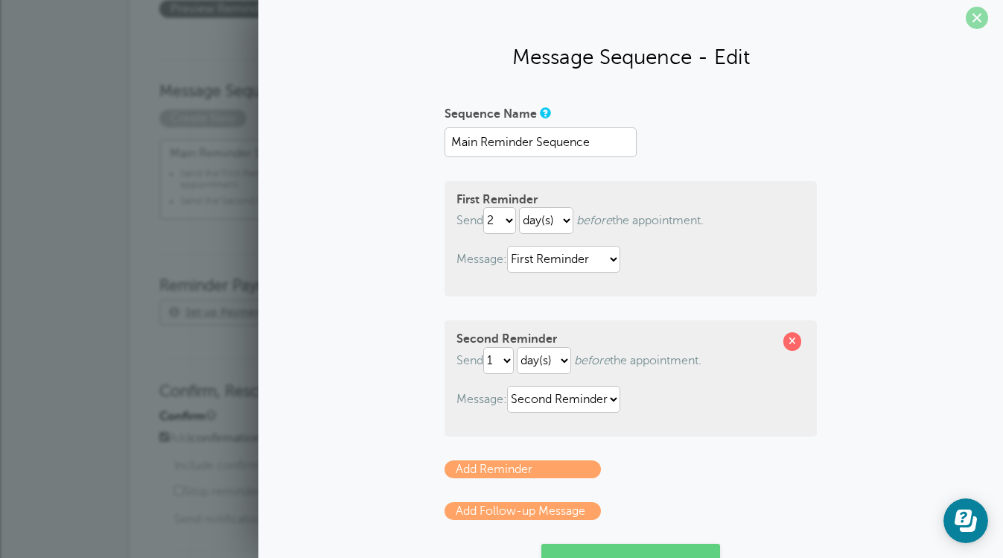
click at [967, 7] on span at bounding box center [977, 18] width 22 height 22
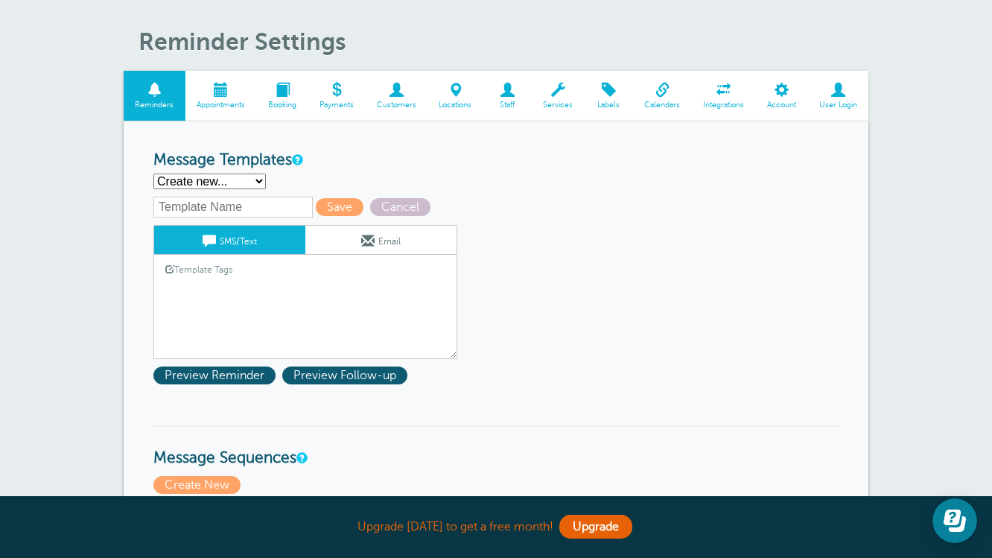
scroll to position [0, 0]
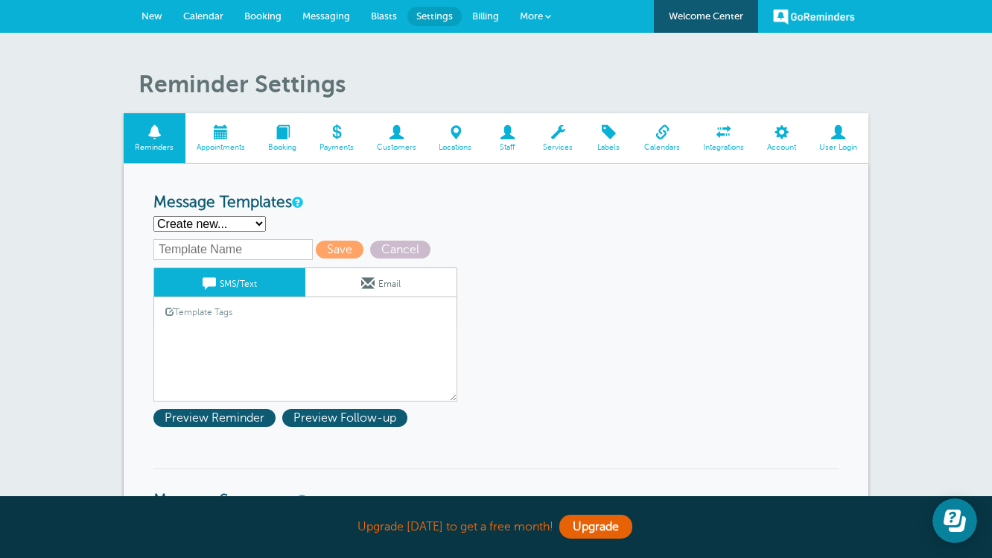
click at [270, 21] on span "Booking" at bounding box center [262, 15] width 37 height 11
drag, startPoint x: 217, startPoint y: 144, endPoint x: 582, endPoint y: 77, distance: 371.8
click at [217, 144] on span "Appointments" at bounding box center [221, 147] width 57 height 9
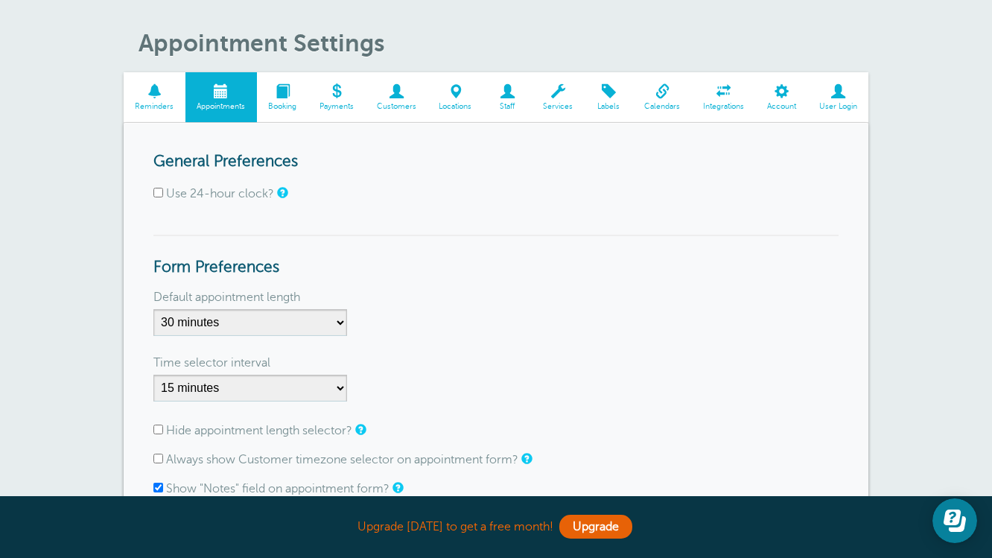
scroll to position [118, 0]
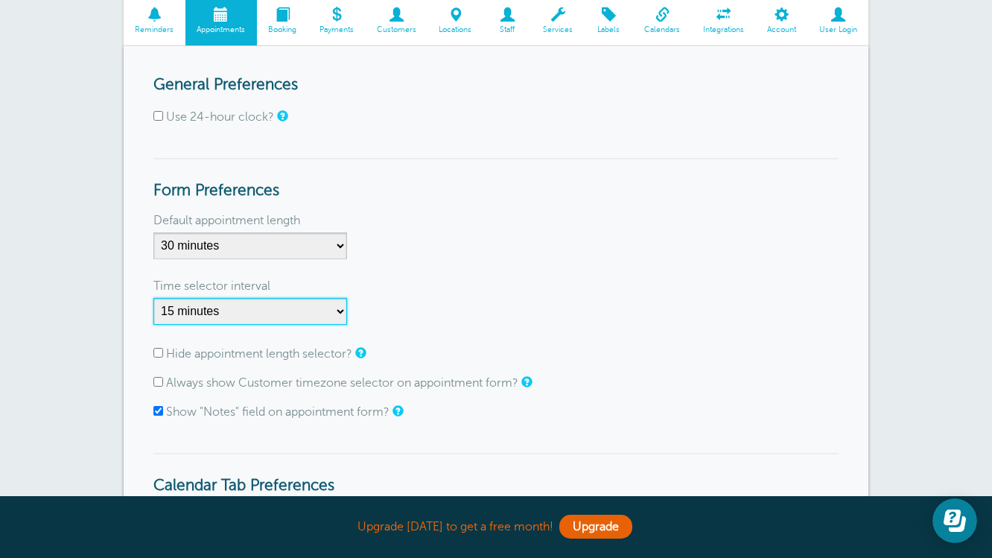
click at [334, 312] on select "1 minute 5 minutes 10 minutes 15 minutes 20 minutes 30 minutes 60 minutes" at bounding box center [250, 311] width 194 height 27
select select "30"
click at [153, 298] on select "1 minute 5 minutes 10 minutes 15 minutes 20 minutes 30 minutes 60 minutes" at bounding box center [250, 311] width 194 height 27
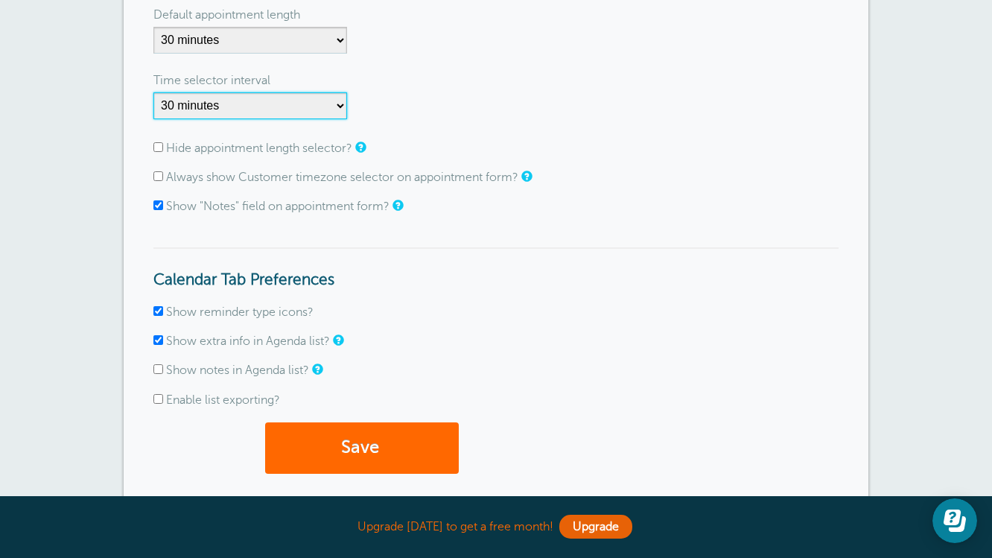
scroll to position [365, 0]
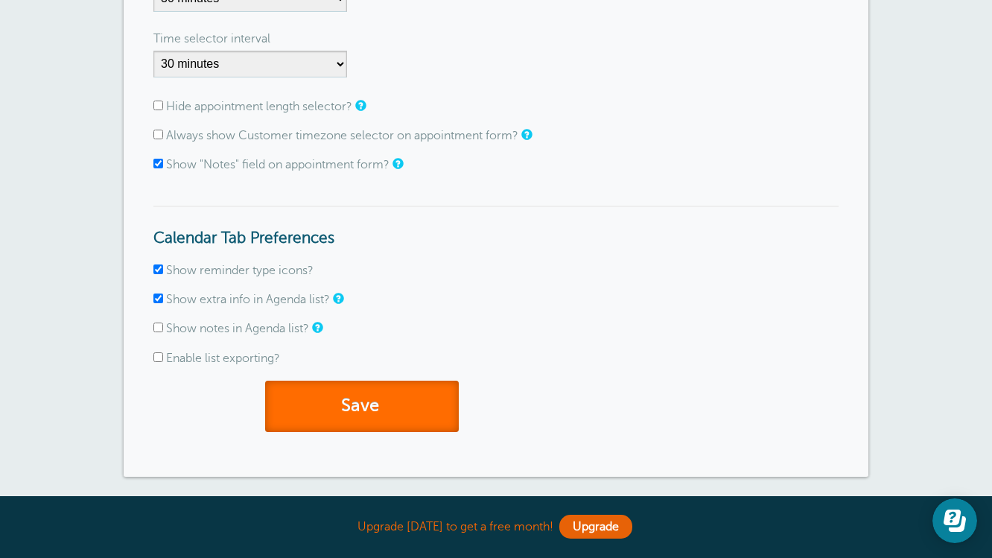
click at [435, 407] on button "Save" at bounding box center [362, 406] width 194 height 51
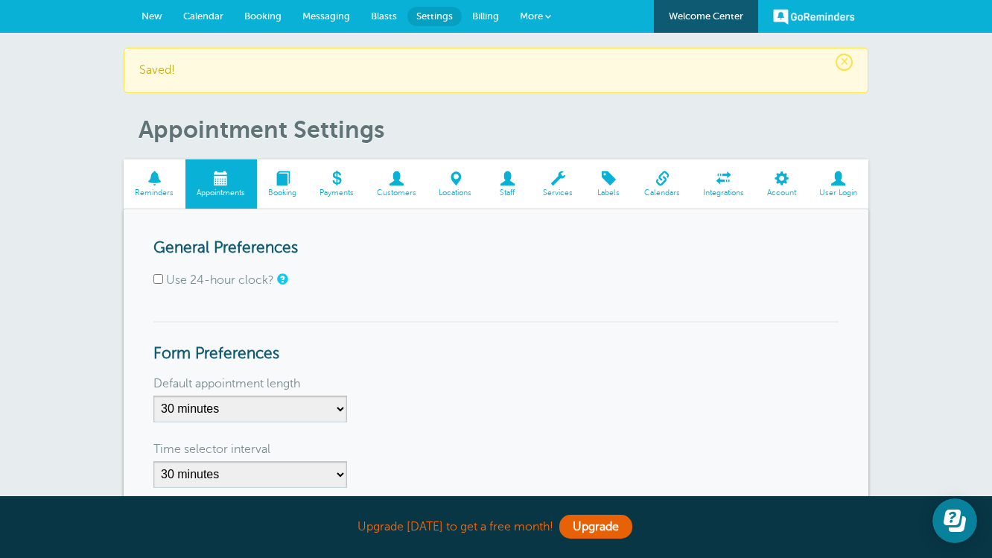
click at [289, 184] on span at bounding box center [282, 178] width 51 height 14
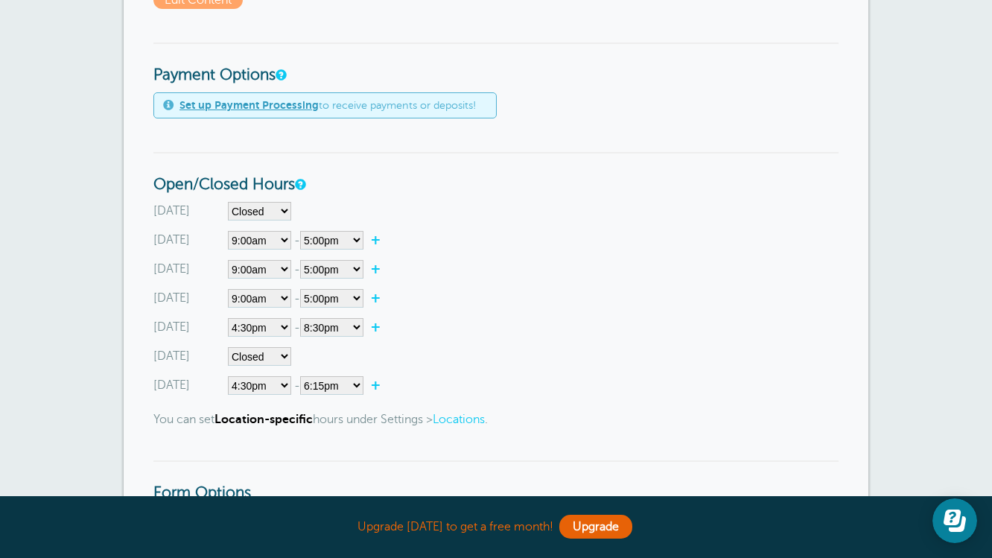
scroll to position [455, 0]
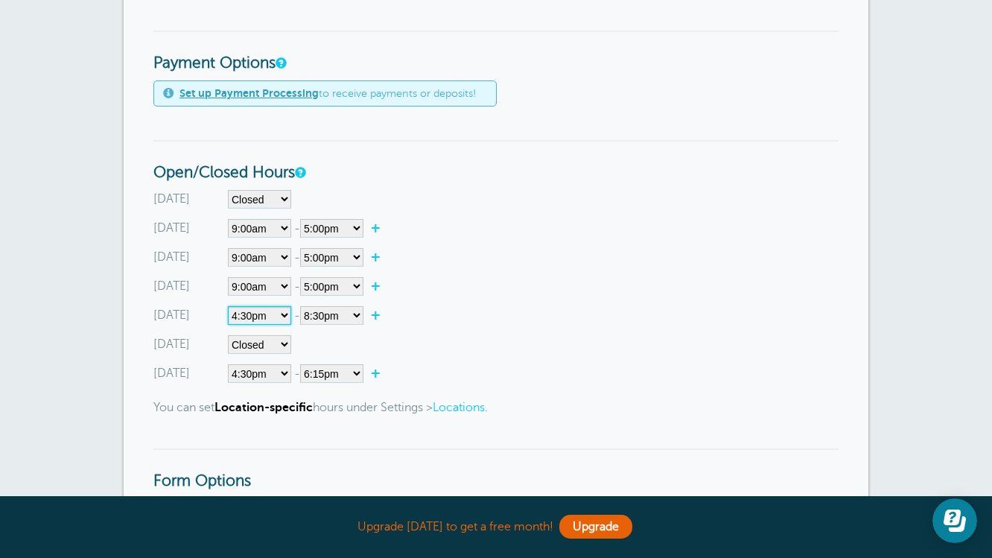
click at [261, 320] on select"] "Closed 12:00am 12:15am 12:30am 12:45am 1:00am 1:15am 1:30am 1:45am 2:00am 2:15a…" at bounding box center [259, 315] width 63 height 19
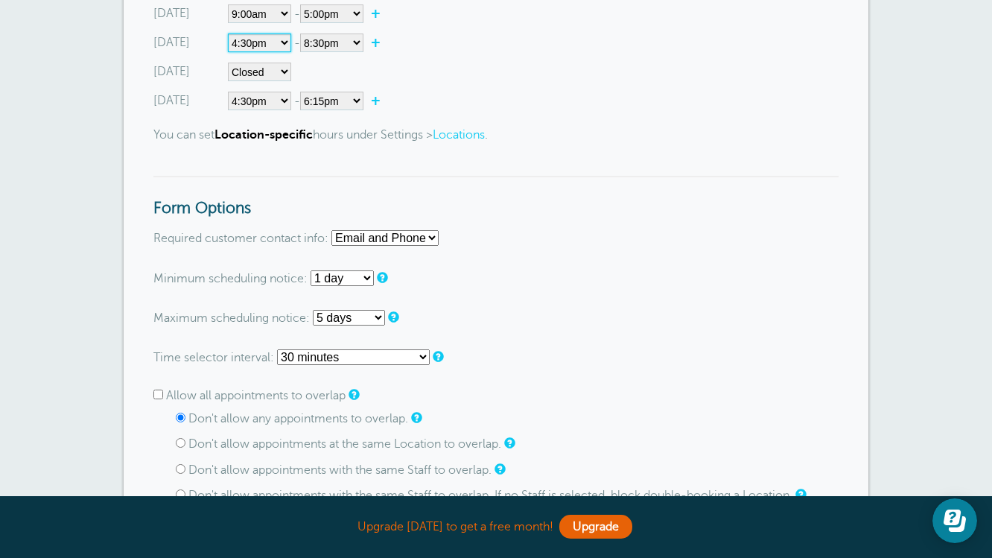
scroll to position [729, 0]
click at [369, 277] on select "None 1 hour 2 hours 3 hours 4 hours 5 hours 6 hours 7 hours 8 hours 9 hours 10 …" at bounding box center [342, 277] width 63 height 16
select select "4 hours"
click at [311, 269] on select "None 1 hour 2 hours 3 hours 4 hours 5 hours 6 hours 7 hours 8 hours 9 hours 10 …" at bounding box center [342, 277] width 63 height 16
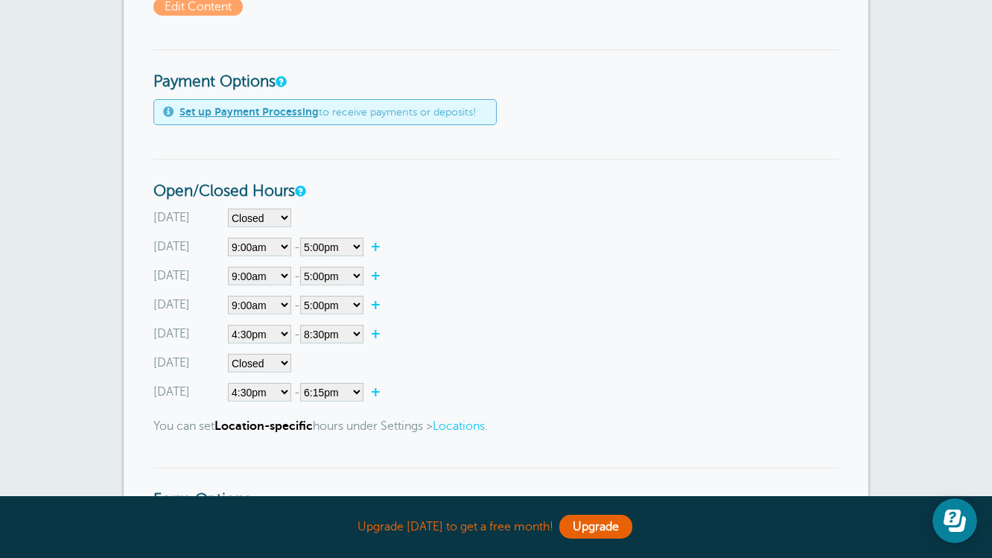
scroll to position [422, 0]
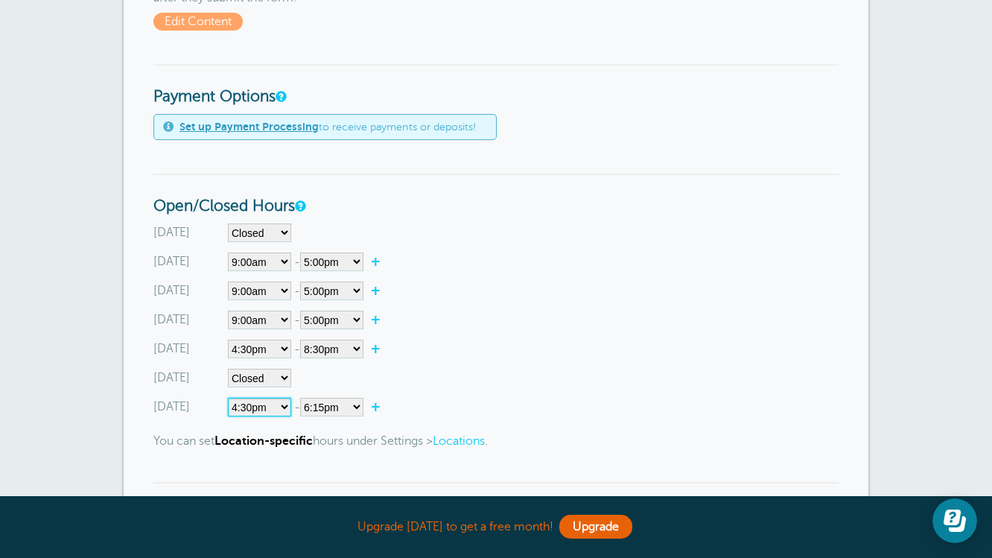
click at [276, 402] on select"] "Closed 12:00am 12:15am 12:30am 12:45am 1:00am 1:15am 1:30am 1:45am 2:00am 2:15a…" at bounding box center [259, 407] width 63 height 19
click at [358, 410] on select"] "12:00am 12:15am 12:30am 12:45am 1:00am 1:15am 1:30am 1:45am 2:00am 2:15am 2:30a…" at bounding box center [331, 407] width 63 height 19
click at [321, 410] on select"] "12:00am 12:15am 12:30am 12:45am 1:00am 1:15am 1:30am 1:45am 2:00am 2:15am 2:30a…" at bounding box center [331, 407] width 63 height 19
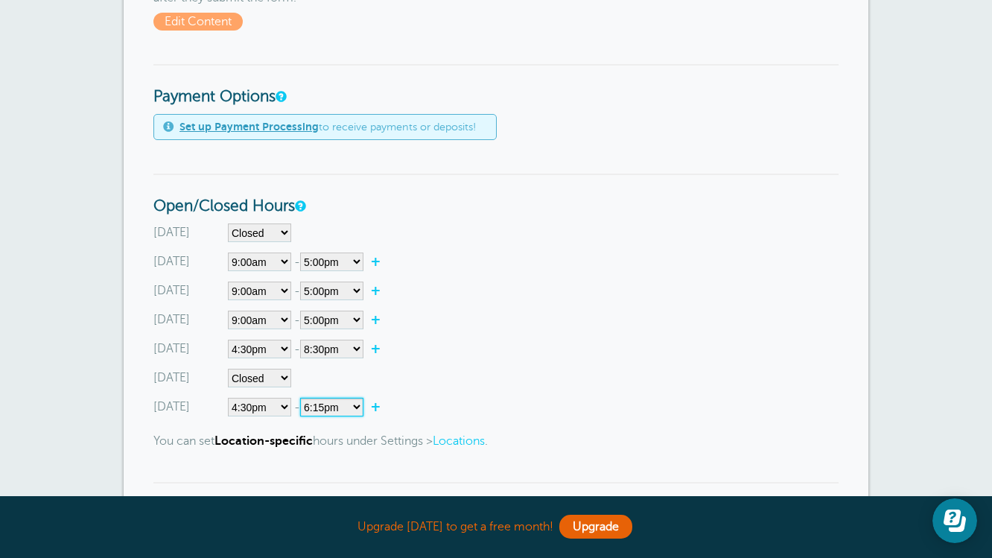
select select"] "17.5"
click at [303, 398] on select"] "12:00am 12:15am 12:30am 12:45am 1:00am 1:15am 1:30am 1:45am 2:00am 2:15am 2:30a…" at bounding box center [331, 407] width 63 height 19
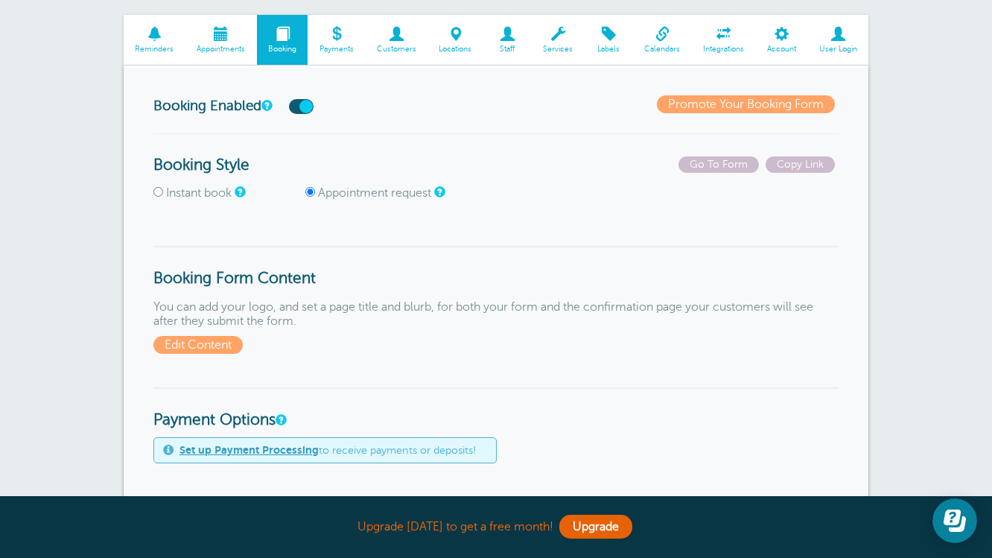
scroll to position [60, 0]
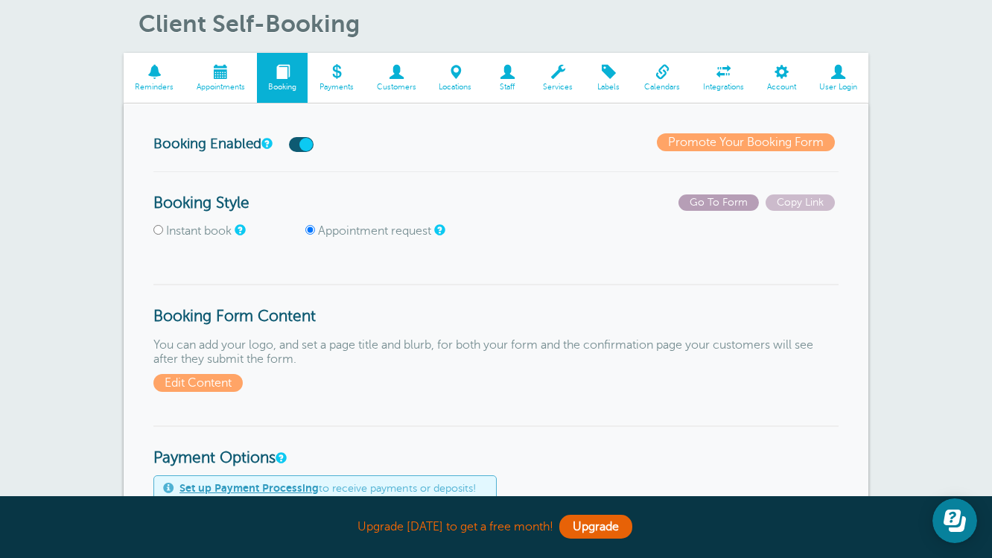
click at [746, 207] on span "Go To Form" at bounding box center [718, 202] width 80 height 16
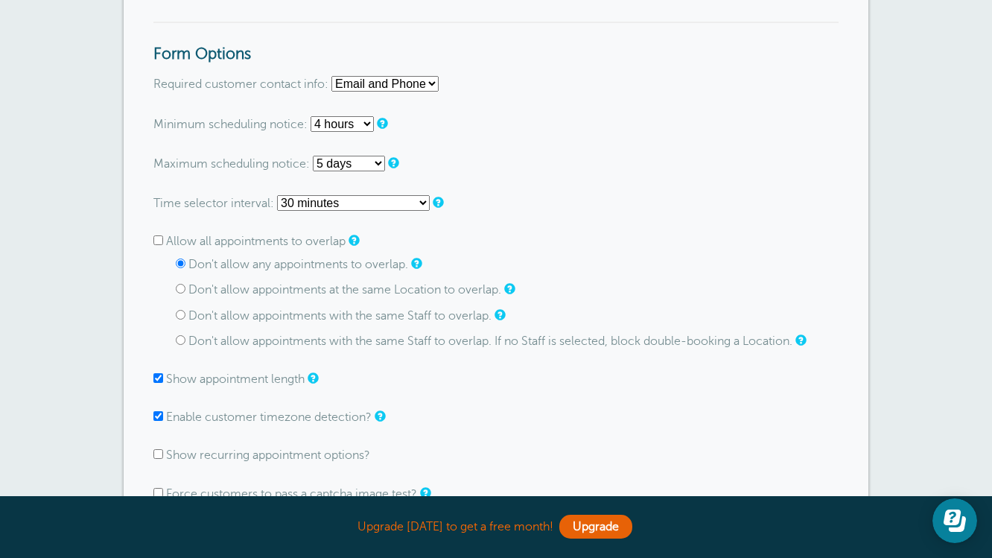
scroll to position [885, 0]
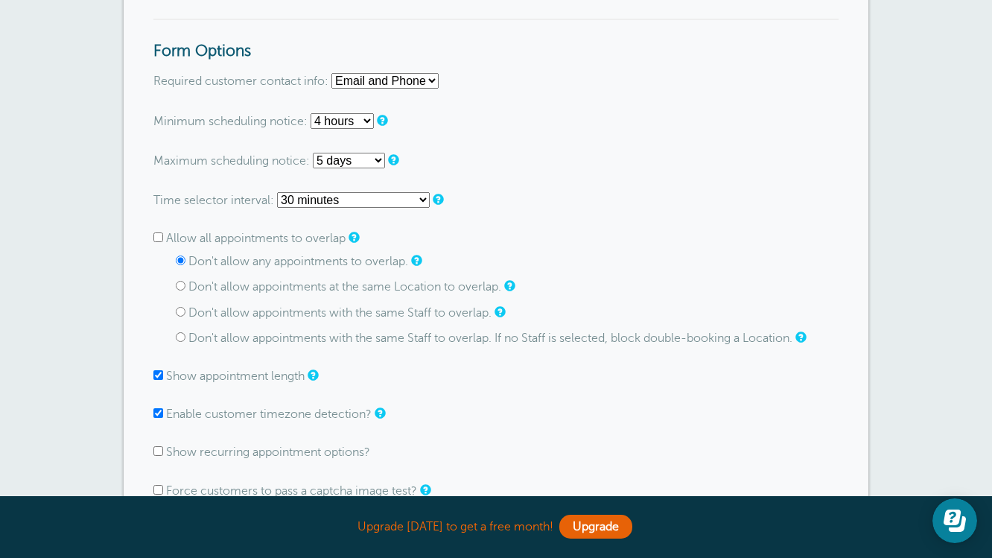
click at [381, 162] on select "None 1 day 2 days 3 days 4 days 5 days 6 days 1 week 2 weeks 3 weeks 4 weeks 5 …" at bounding box center [349, 161] width 72 height 16
select select "6 days"
click at [314, 153] on select "None 1 day 2 days 3 days 4 days 5 days 6 days 1 week 2 weeks 3 weeks 4 weeks 5 …" at bounding box center [349, 161] width 72 height 16
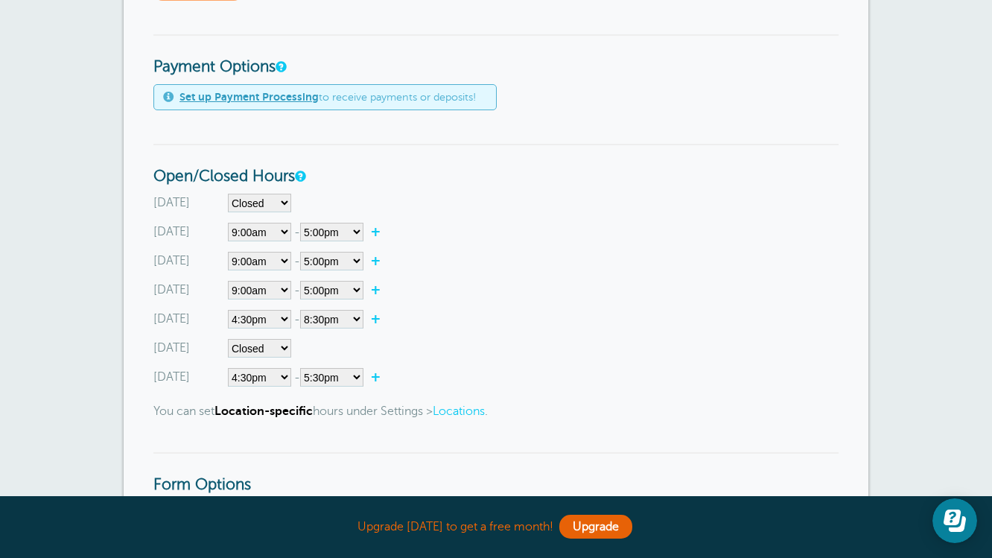
scroll to position [453, 0]
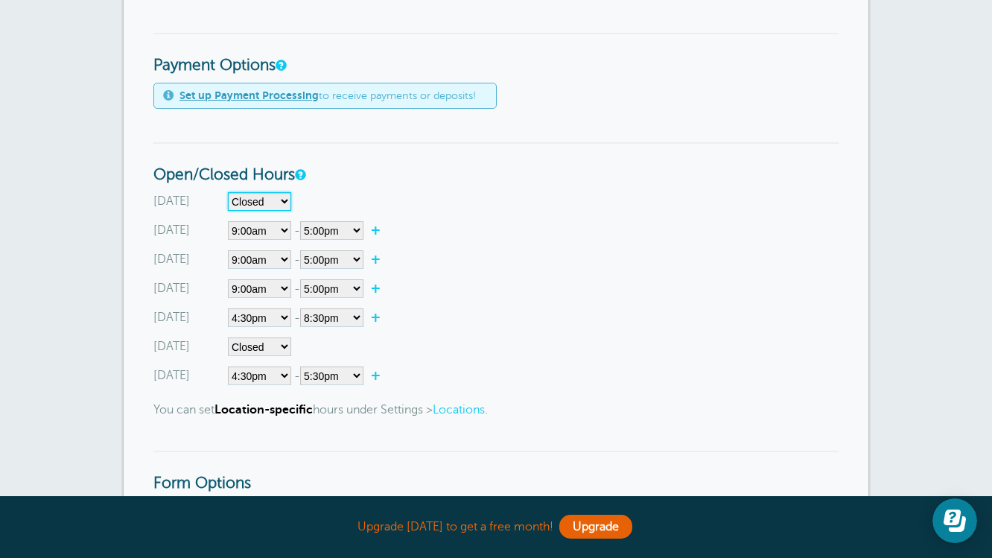
click at [259, 203] on select"] "Closed 12:00am 12:15am 12:30am 12:45am 1:00am 1:15am 1:30am 1:45am 2:00am 2:15a…" at bounding box center [259, 201] width 63 height 19
click at [476, 317] on div "Thursday Closed 12:00am 12:15am 12:30am 12:45am 1:00am 1:15am 1:30am 1:45am 2:0…" at bounding box center [495, 317] width 685 height 19
click at [277, 234] on select"] "Closed 12:00am 12:15am 12:30am 12:45am 1:00am 1:15am 1:30am 1:45am 2:00am 2:15a…" at bounding box center [259, 230] width 63 height 19
select select"]
click at [228, 221] on select"] "Closed 12:00am 12:15am 12:30am 12:45am 1:00am 1:15am 1:30am 1:45am 2:00am 2:15a…" at bounding box center [259, 230] width 63 height 19
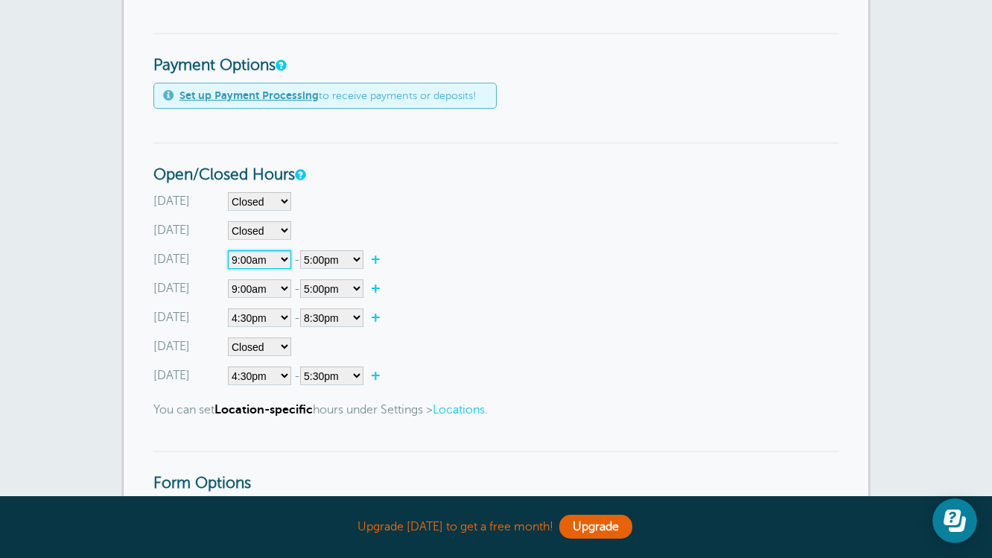
click at [275, 263] on select"] "Closed 12:00am 12:15am 12:30am 12:45am 1:00am 1:15am 1:30am 1:45am 2:00am 2:15a…" at bounding box center [259, 259] width 63 height 19
select select"] "12"
click at [228, 250] on select"] "Closed 12:00am 12:15am 12:30am 12:45am 1:00am 1:15am 1:30am 1:45am 2:00am 2:15a…" at bounding box center [259, 259] width 63 height 19
click at [332, 263] on select"] "12:00am 12:15am 12:30am 12:45am 1:00am 1:15am 1:30am 1:45am 2:00am 2:15am 2:30a…" at bounding box center [331, 259] width 63 height 19
select select"] "14"
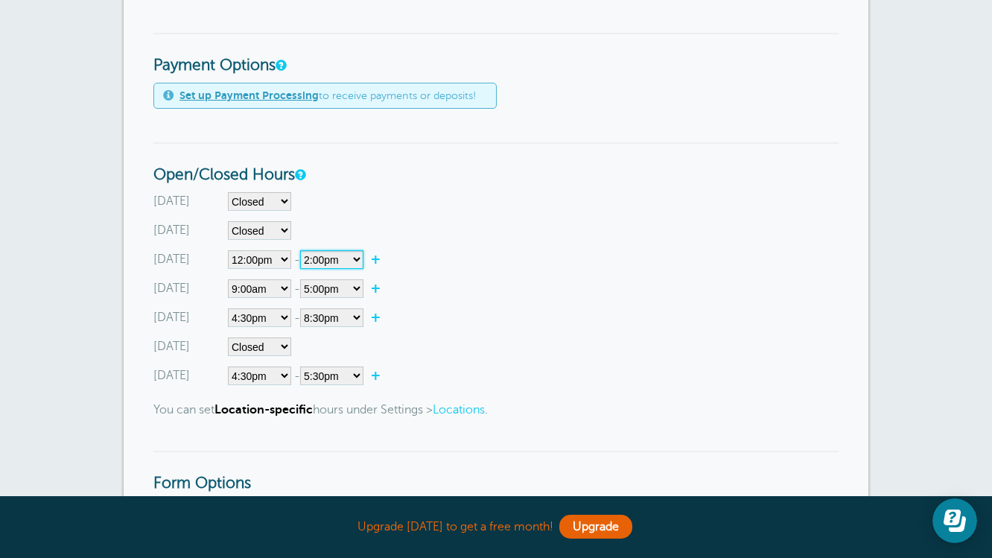
click at [303, 250] on select"] "12:00am 12:15am 12:30am 12:45am 1:00am 1:15am 1:30am 1:45am 2:00am 2:15am 2:30a…" at bounding box center [331, 259] width 63 height 19
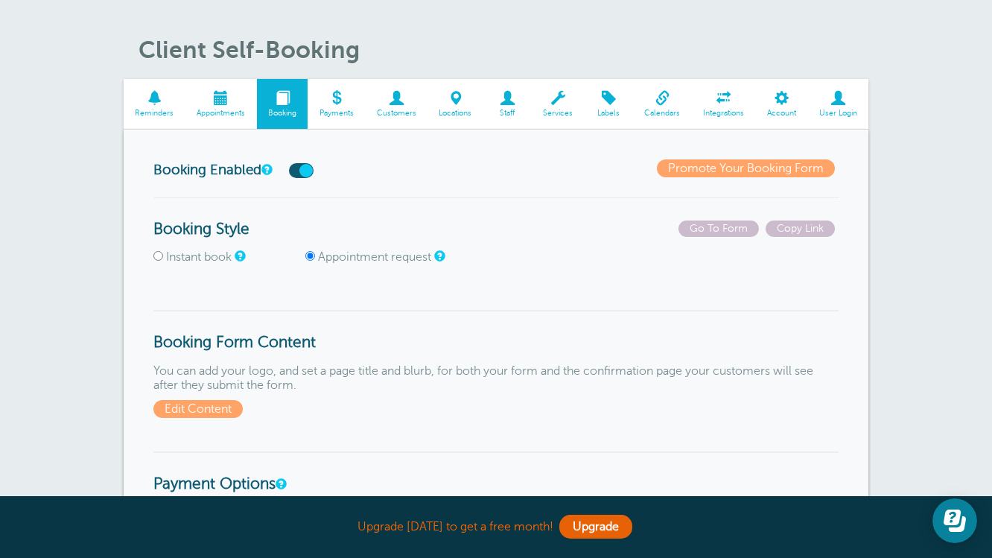
scroll to position [19, 0]
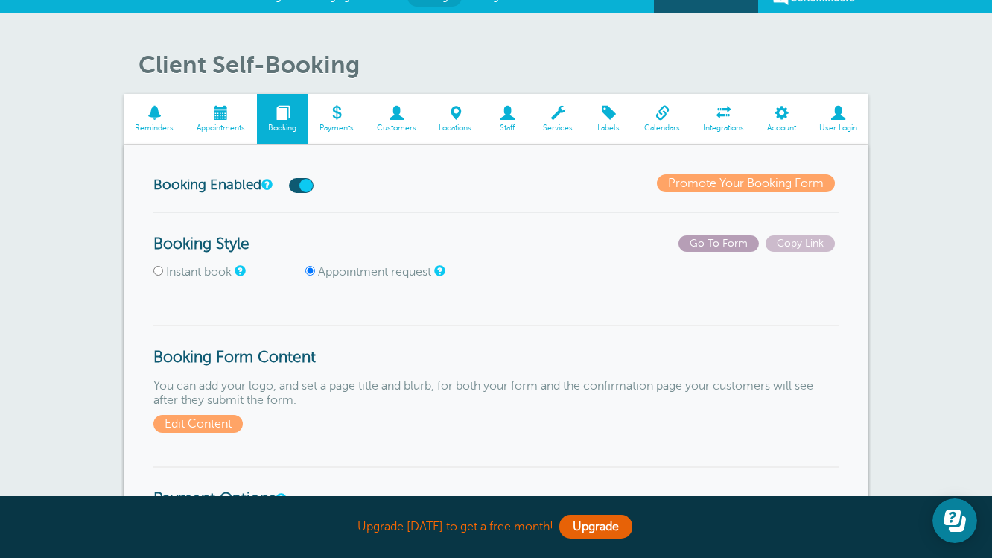
click at [744, 241] on span "Go To Form" at bounding box center [718, 243] width 80 height 16
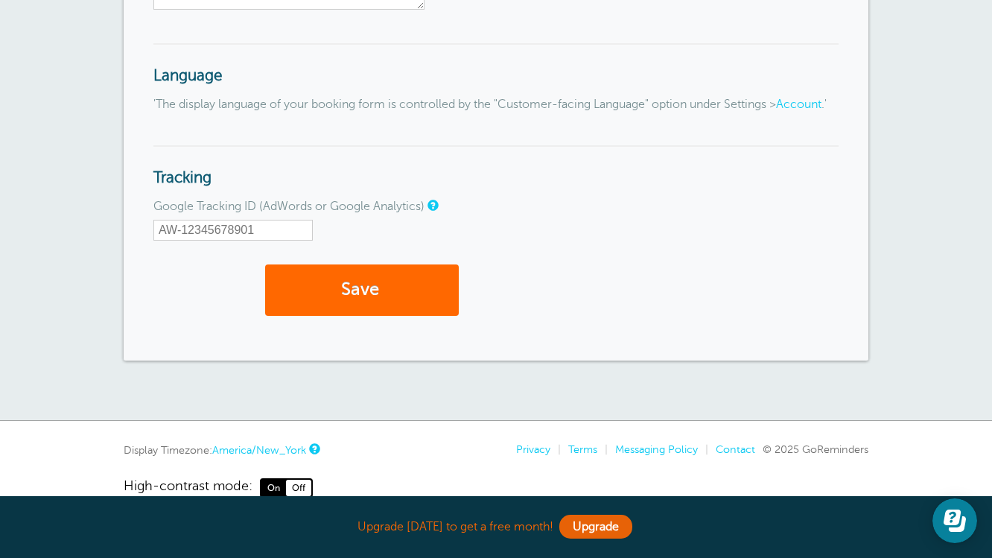
scroll to position [1701, 0]
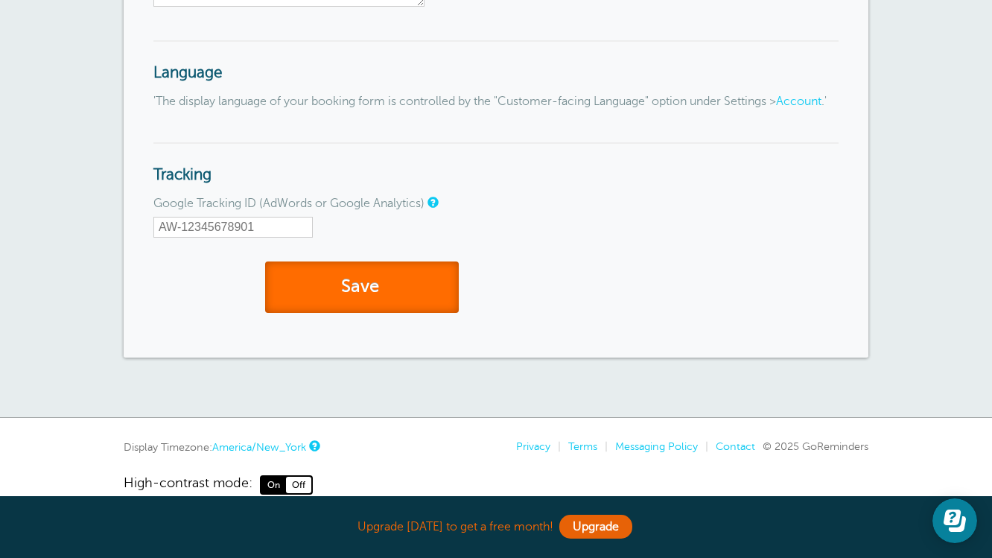
click at [374, 313] on button "Save" at bounding box center [362, 286] width 194 height 51
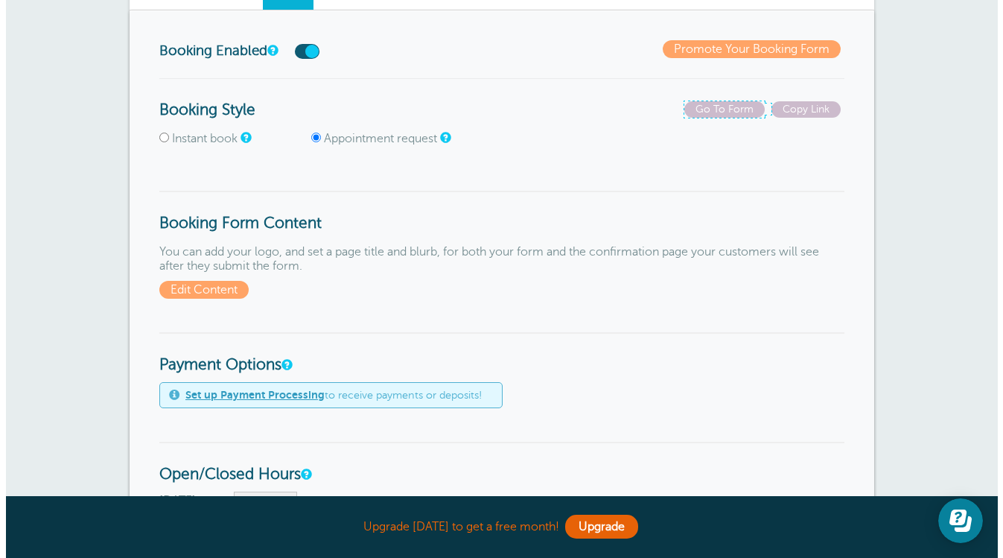
scroll to position [247, 0]
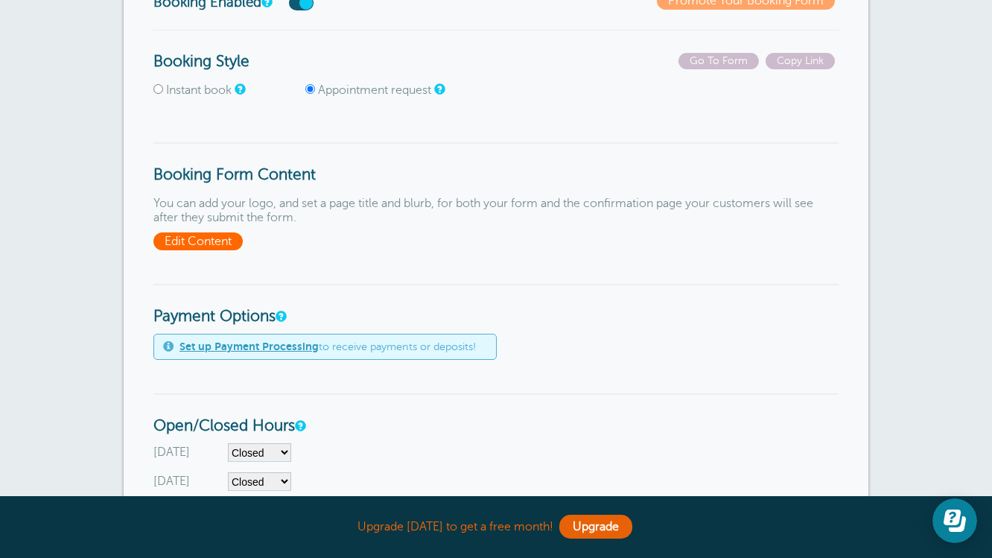
click at [210, 239] on span "Edit Content" at bounding box center [197, 241] width 89 height 18
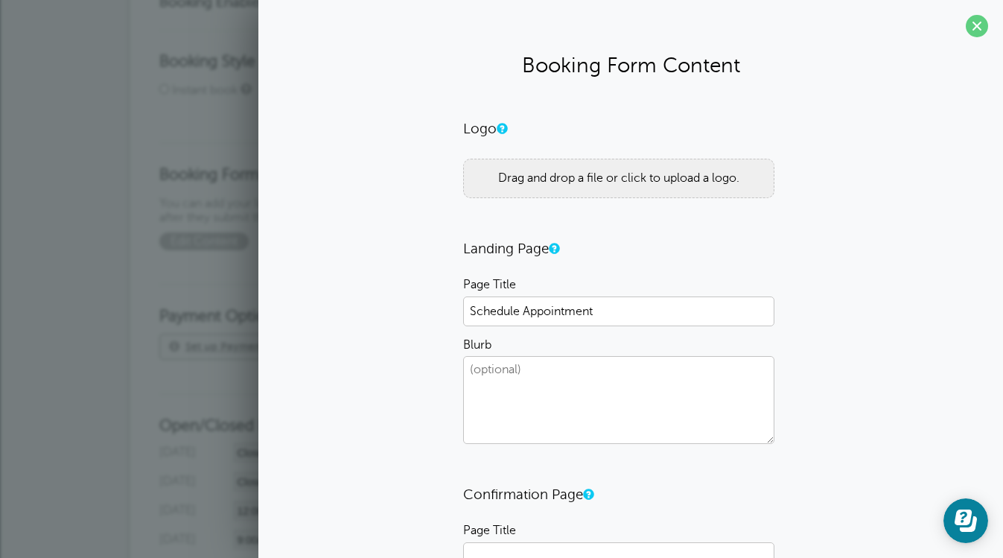
click at [497, 382] on textarea "Blurb" at bounding box center [618, 400] width 311 height 88
click at [660, 372] on textarea "Come take a look at our venue!" at bounding box center [618, 400] width 311 height 88
click at [658, 378] on textarea "Come take a look at our venue!" at bounding box center [618, 400] width 311 height 88
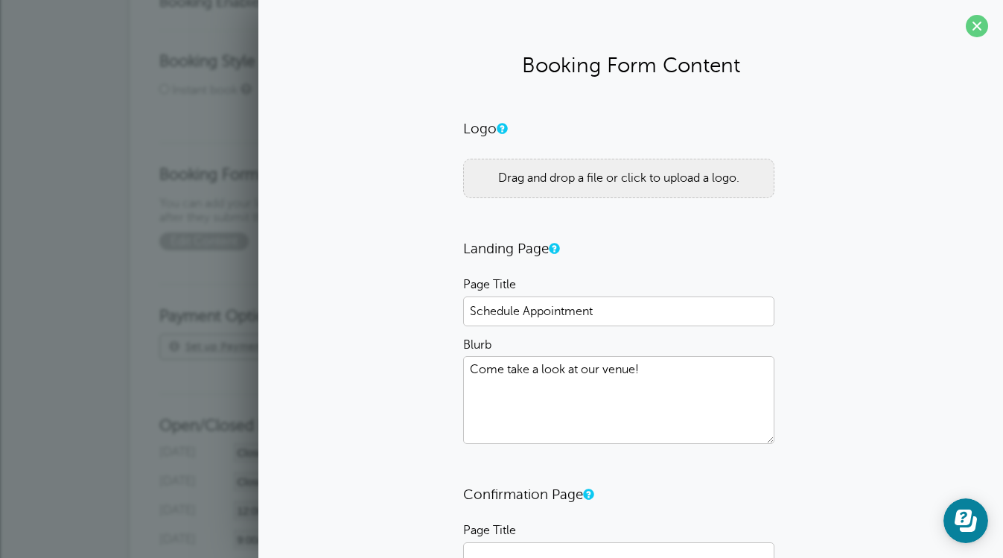
click at [658, 378] on textarea "Come take a look at our venue!" at bounding box center [618, 400] width 311 height 88
paste textarea "Whether you’re a returning customer or a new client who has never experienced o…"
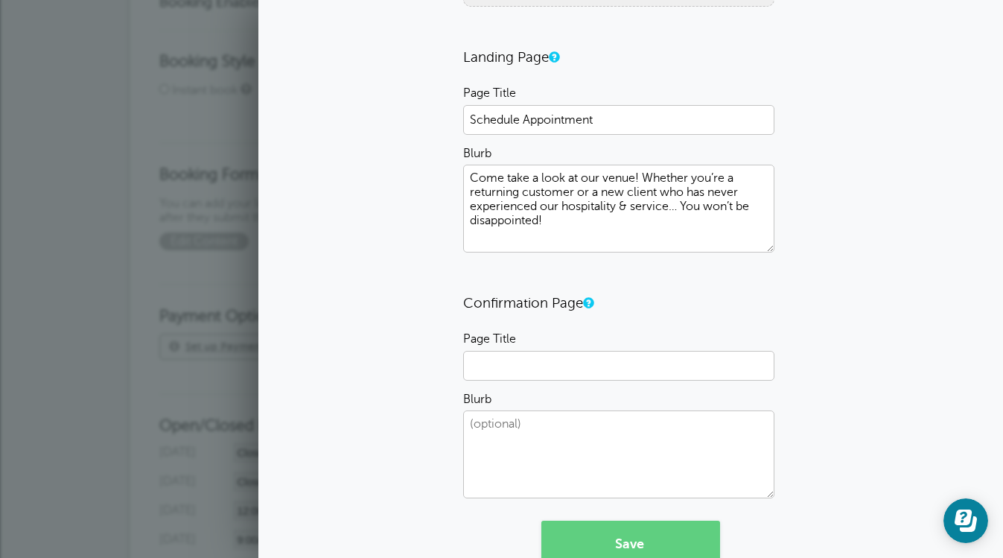
scroll to position [270, 0]
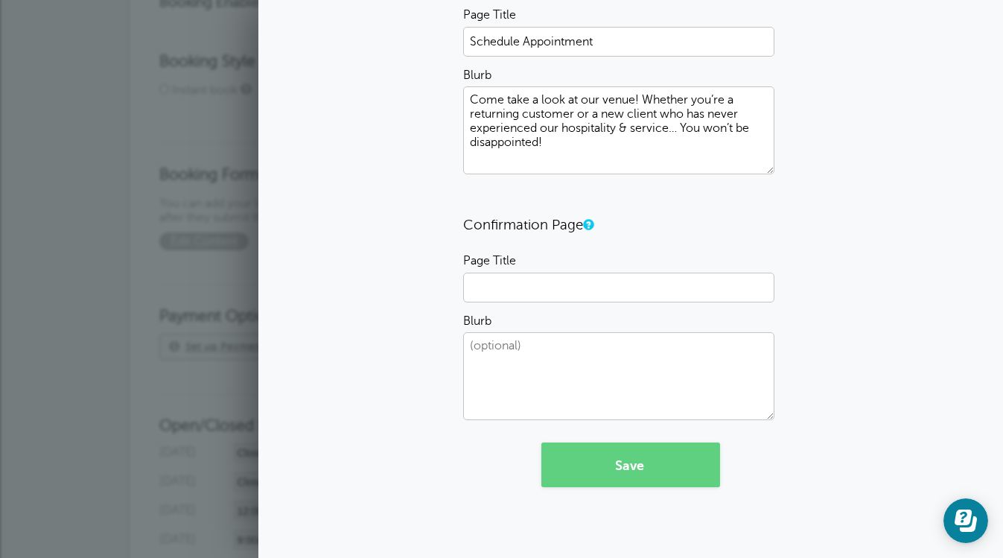
type textarea "Come take a look at our venue! Whether you’re a returning customer or a new cli…"
click at [537, 277] on input "Page Title" at bounding box center [618, 288] width 311 height 30
type input "Y"
type input "Confirmed!"
click at [518, 335] on textarea "Blurb" at bounding box center [618, 376] width 311 height 88
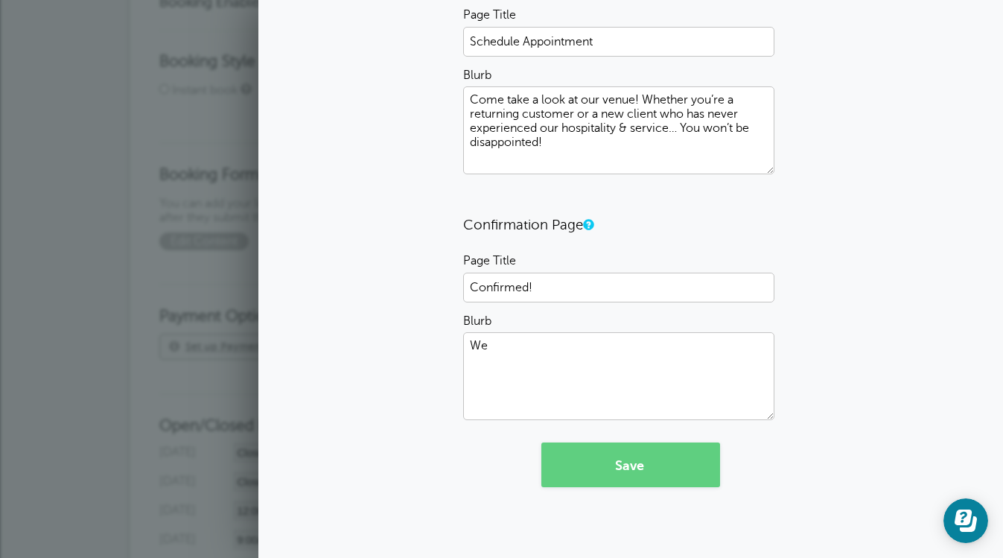
type textarea "W"
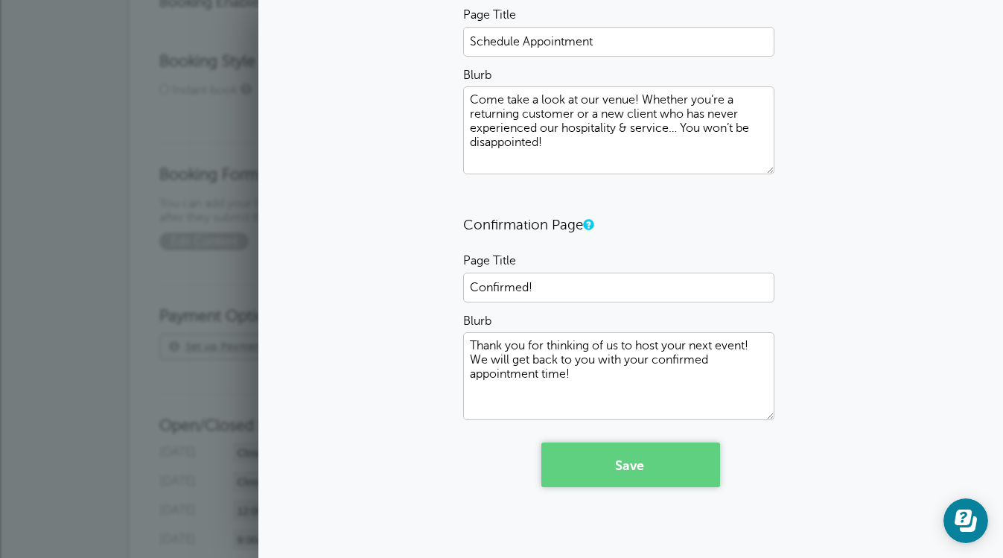
type textarea "Thank you for thinking of us to host your next event! We will get back to you w…"
click at [637, 460] on button "Save" at bounding box center [630, 464] width 179 height 45
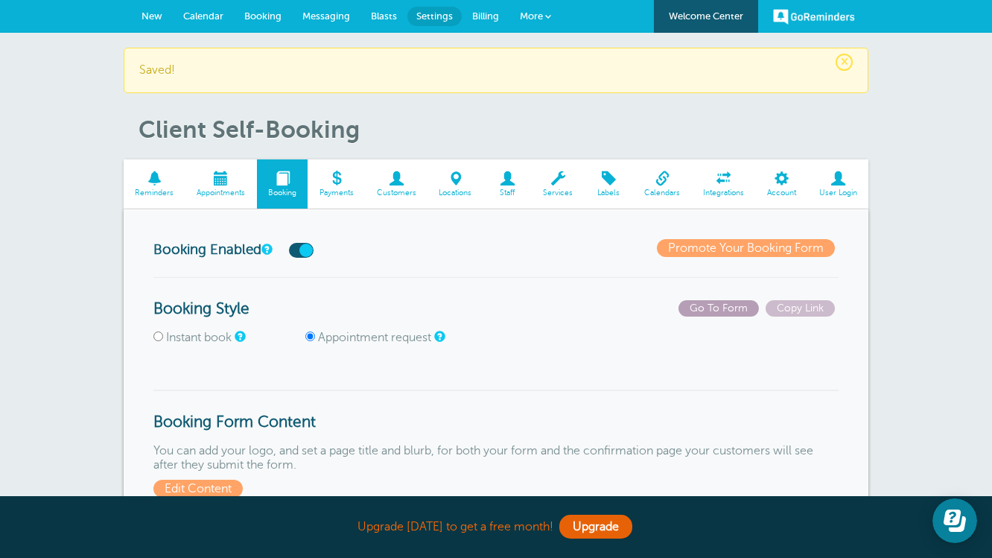
click at [734, 304] on span "Go To Form" at bounding box center [718, 308] width 80 height 16
click at [311, 22] on link "Messaging" at bounding box center [326, 16] width 69 height 33
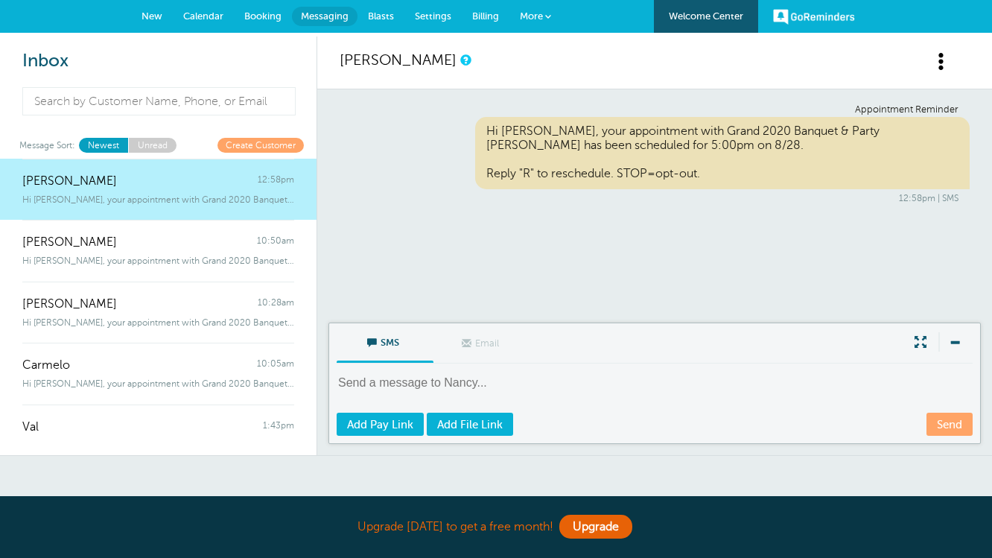
click at [144, 25] on link "New" at bounding box center [152, 16] width 42 height 33
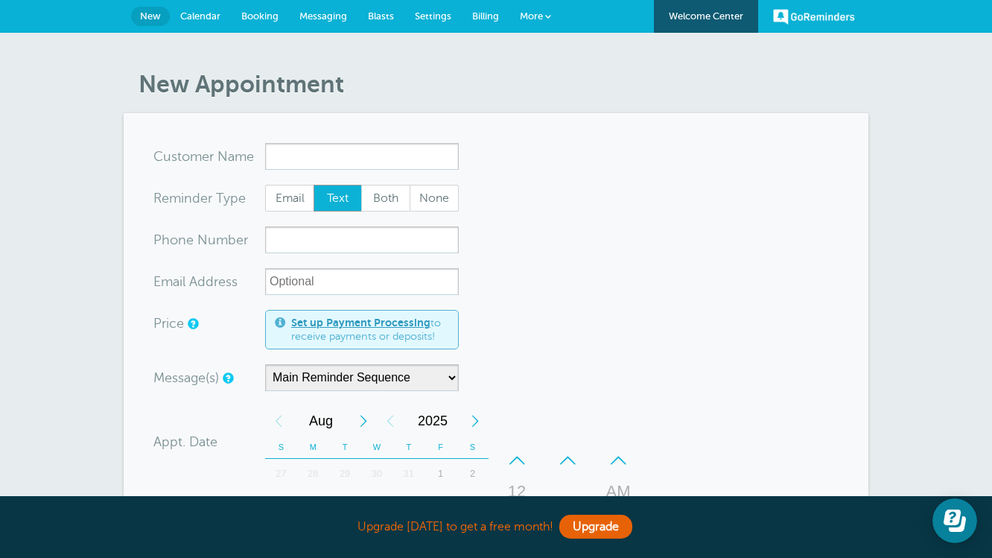
click at [427, 4] on link "Settings" at bounding box center [432, 16] width 57 height 33
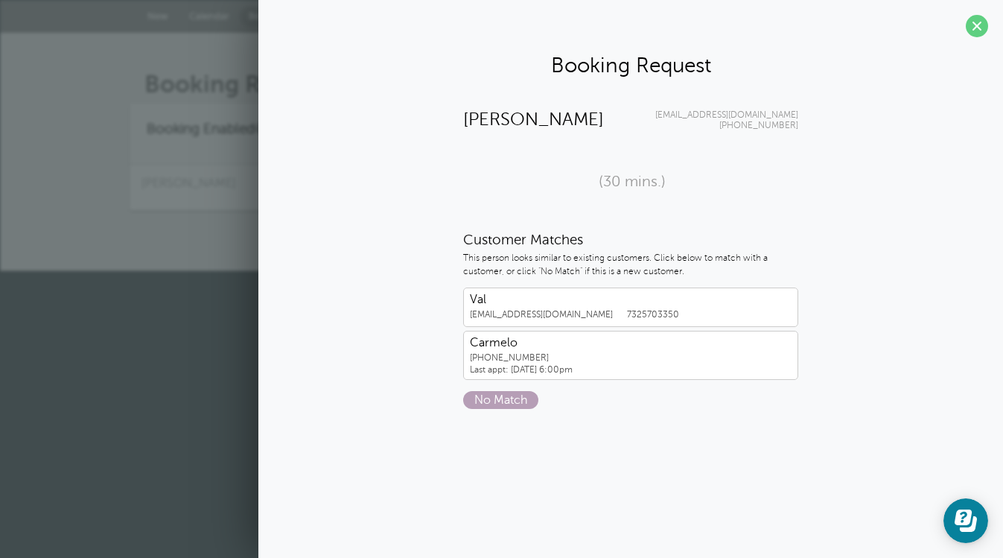
click at [489, 396] on span "No Match" at bounding box center [500, 400] width 75 height 18
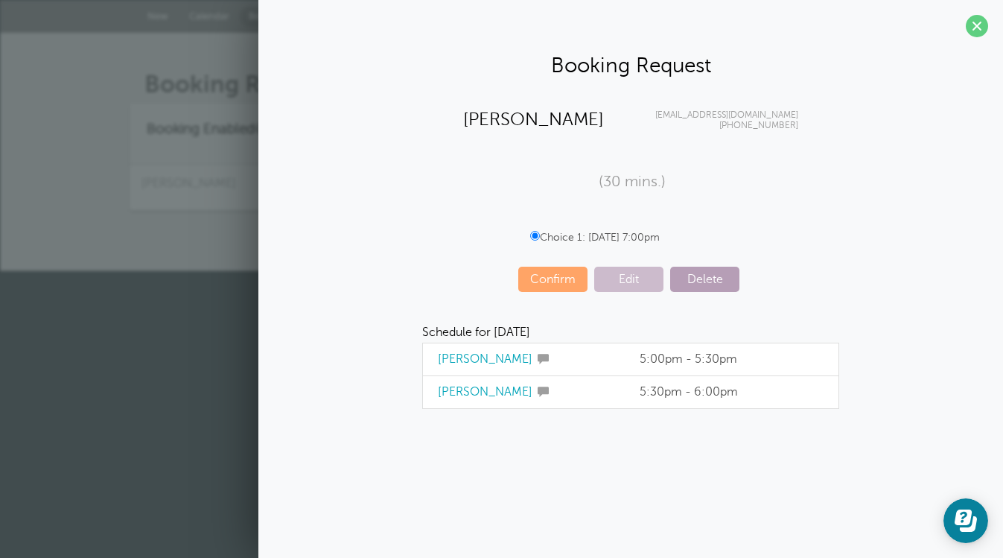
click at [724, 281] on span "Delete" at bounding box center [704, 279] width 69 height 25
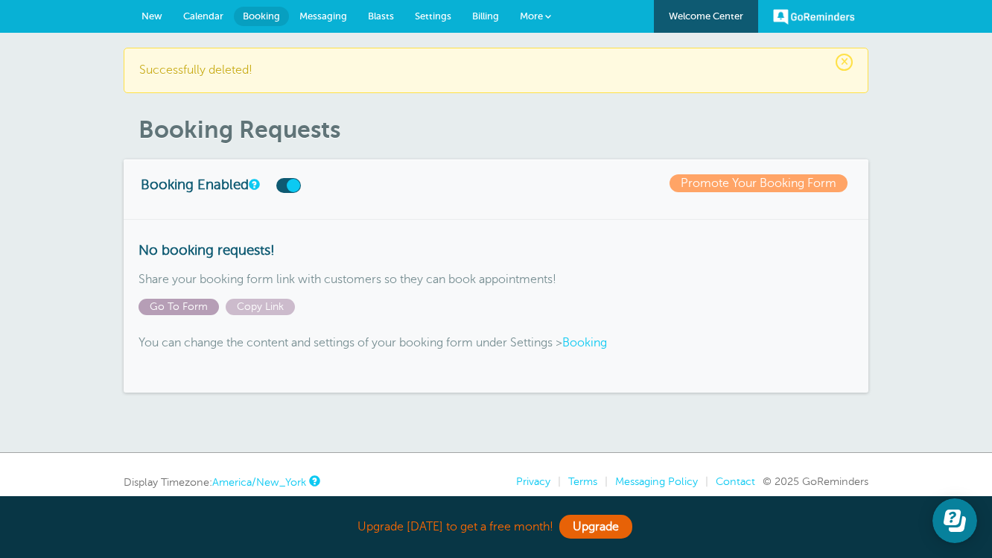
click at [192, 308] on span "Go To Form" at bounding box center [179, 307] width 80 height 16
click at [435, 16] on span "Settings" at bounding box center [433, 15] width 36 height 11
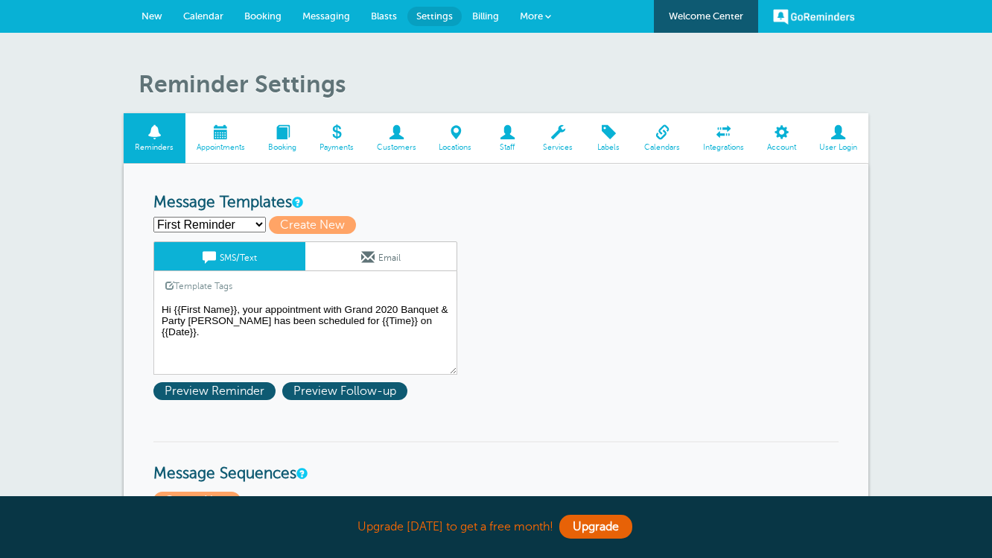
click at [272, 143] on span "Booking" at bounding box center [282, 147] width 36 height 9
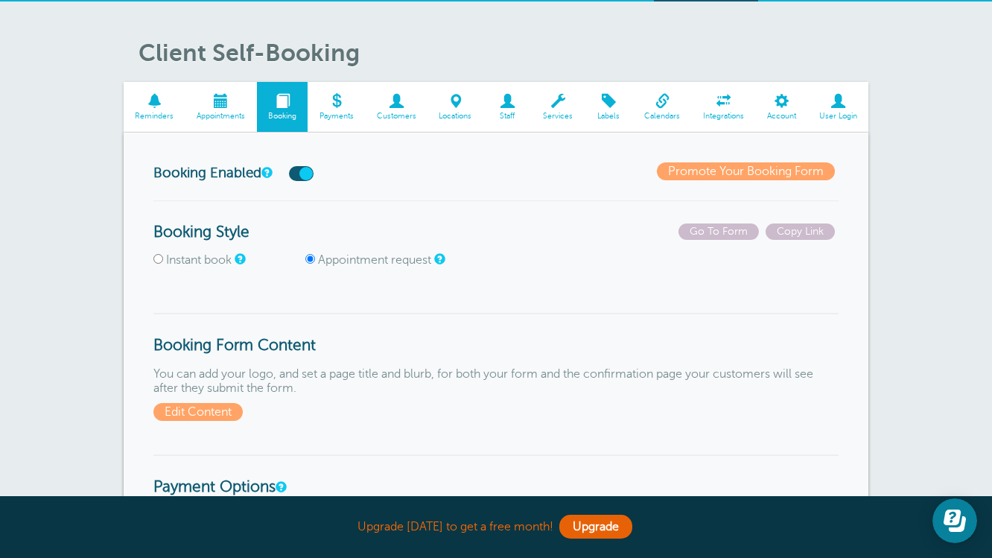
scroll to position [23, 0]
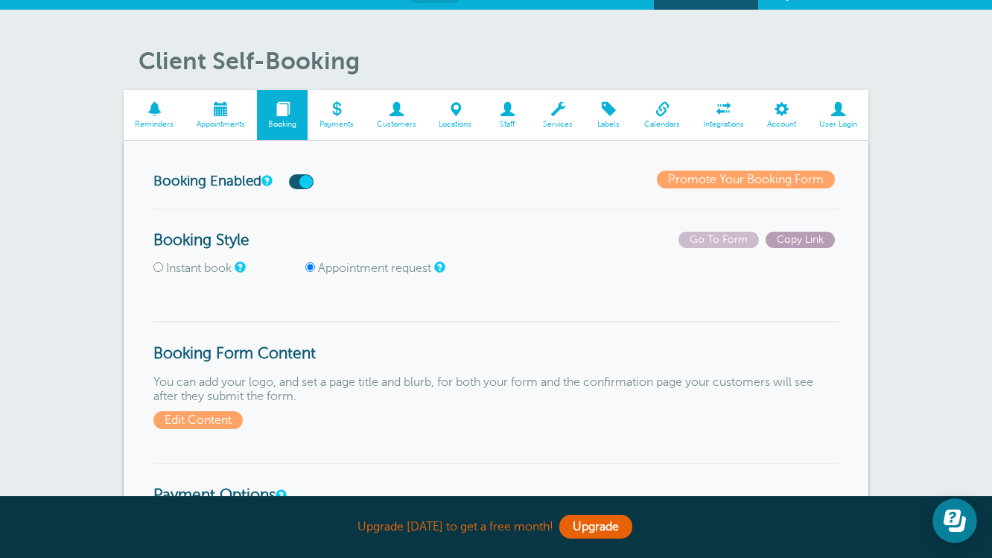
click at [804, 237] on span "Copy Link" at bounding box center [800, 240] width 69 height 16
drag, startPoint x: 804, startPoint y: 237, endPoint x: 766, endPoint y: 290, distance: 65.5
click at [805, 236] on span "Copy Link" at bounding box center [800, 240] width 69 height 16
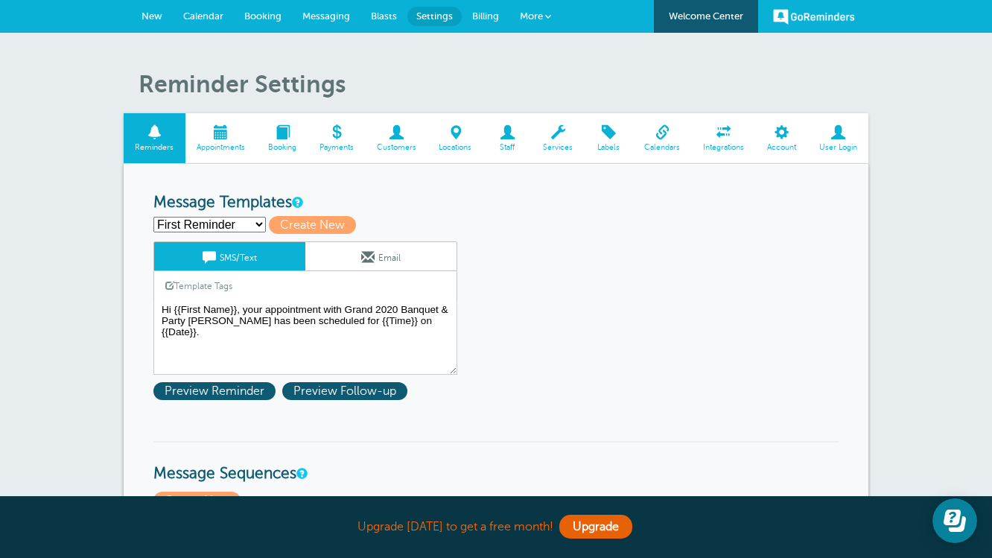
click at [283, 130] on span at bounding box center [282, 132] width 51 height 14
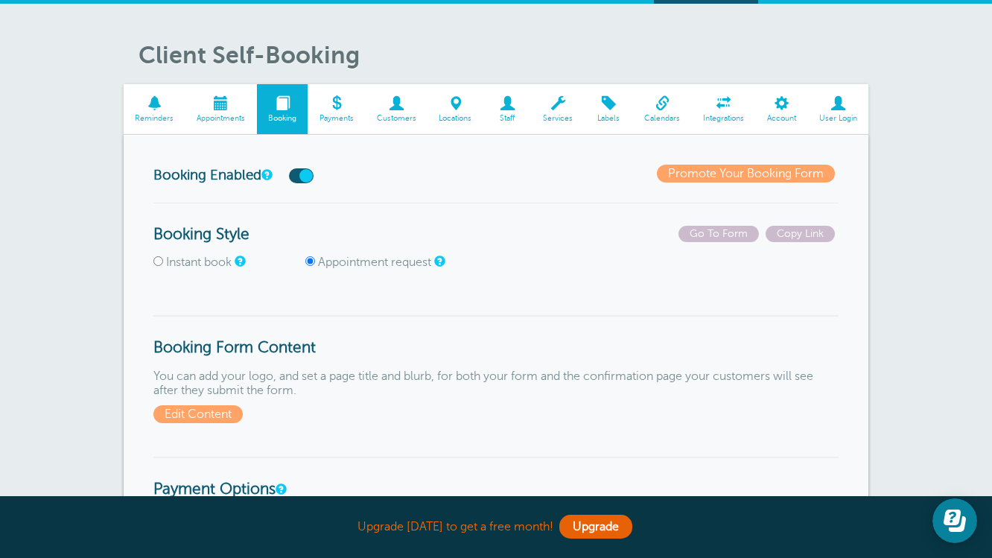
scroll to position [36, 0]
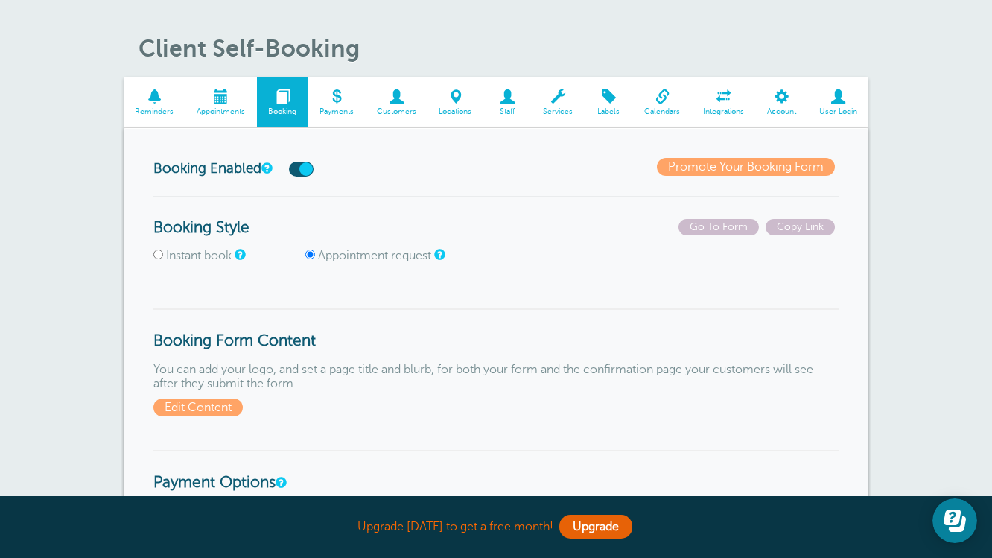
click at [775, 168] on link "Promote Your Booking Form" at bounding box center [746, 167] width 178 height 18
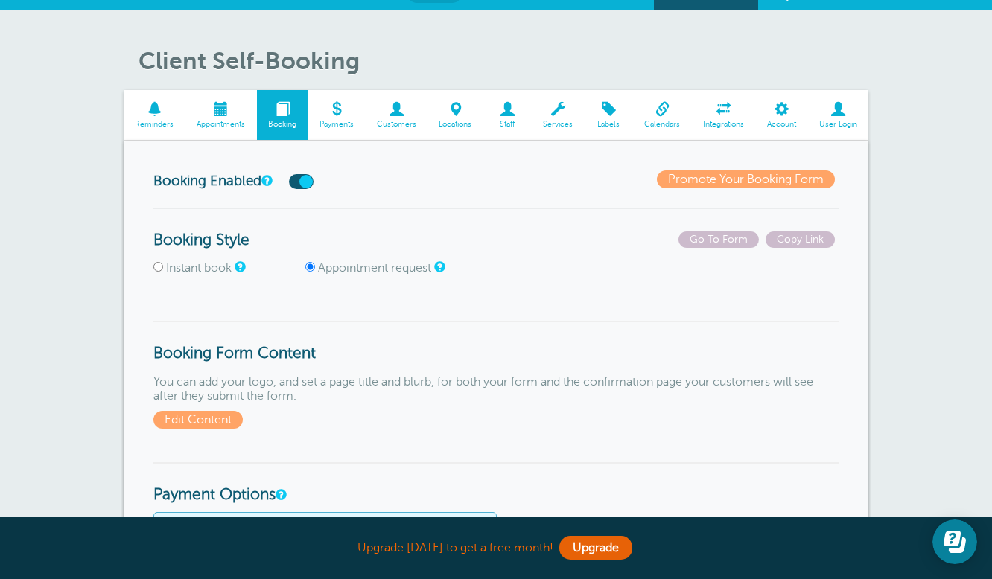
click at [405, 125] on span "Customers" at bounding box center [396, 124] width 48 height 9
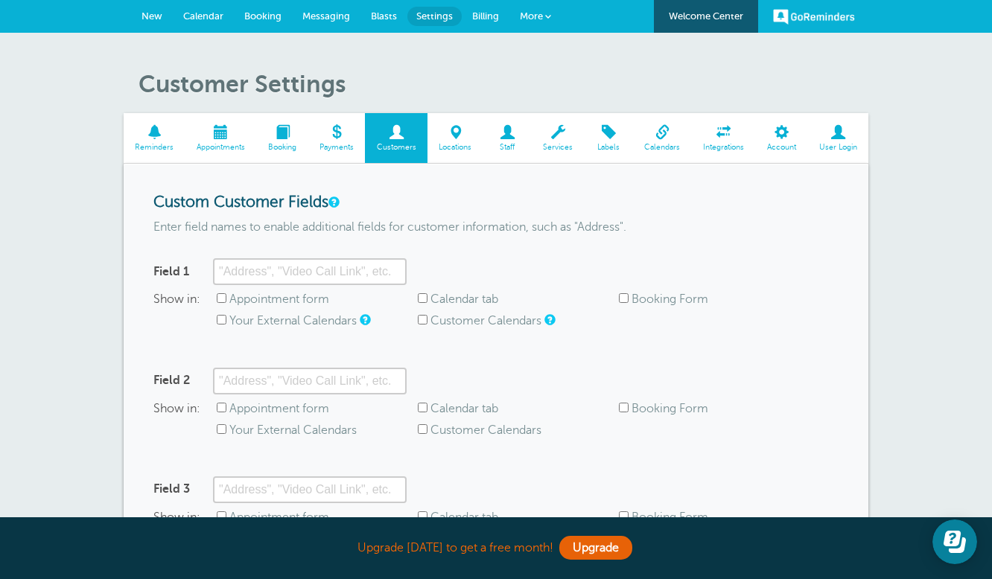
click at [459, 139] on span at bounding box center [455, 132] width 56 height 14
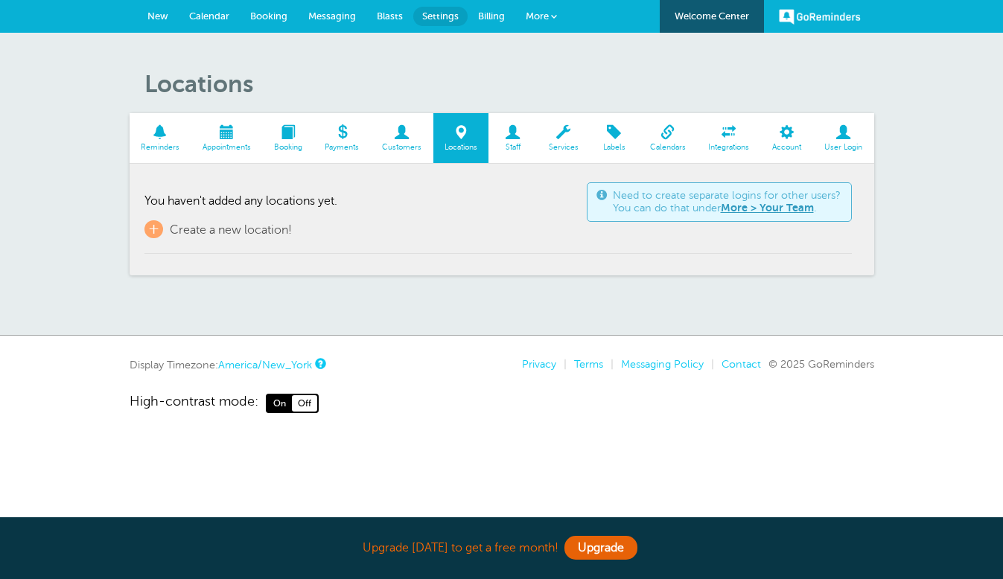
click at [510, 151] on span "Staff" at bounding box center [513, 147] width 34 height 9
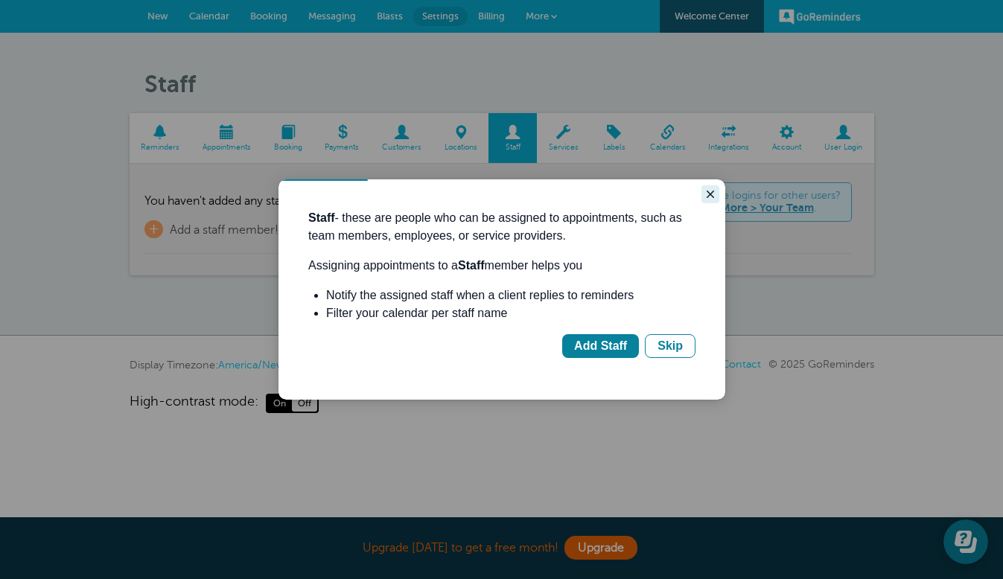
click at [716, 196] on button "Close guide" at bounding box center [711, 194] width 18 height 18
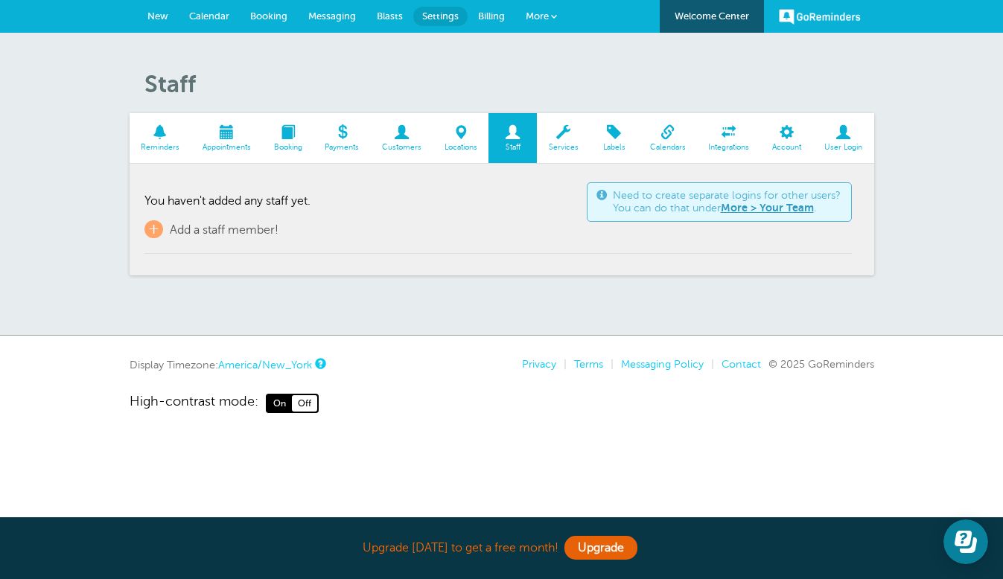
click at [556, 151] on span "Services" at bounding box center [563, 147] width 38 height 9
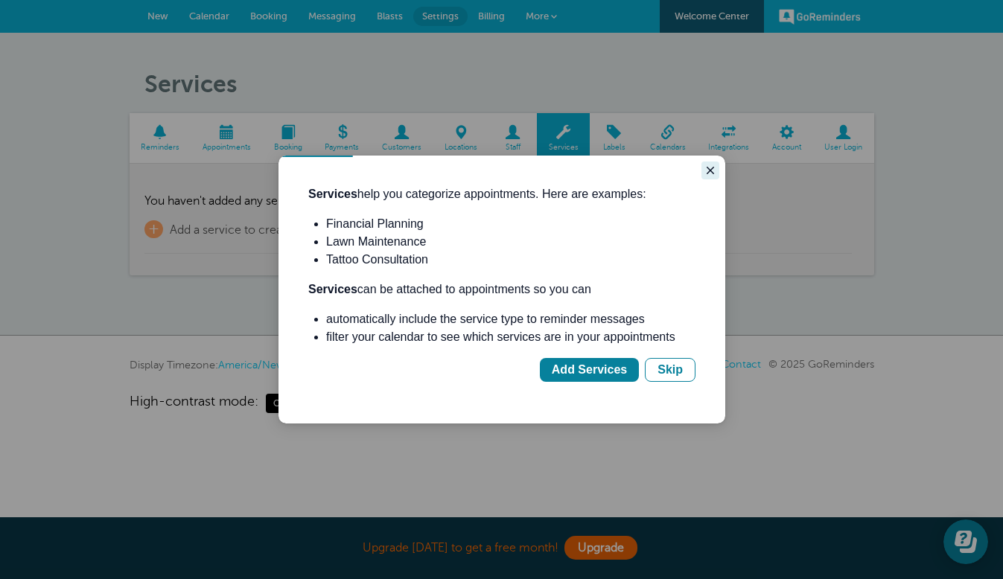
click at [713, 173] on icon "Close guide" at bounding box center [710, 170] width 7 height 7
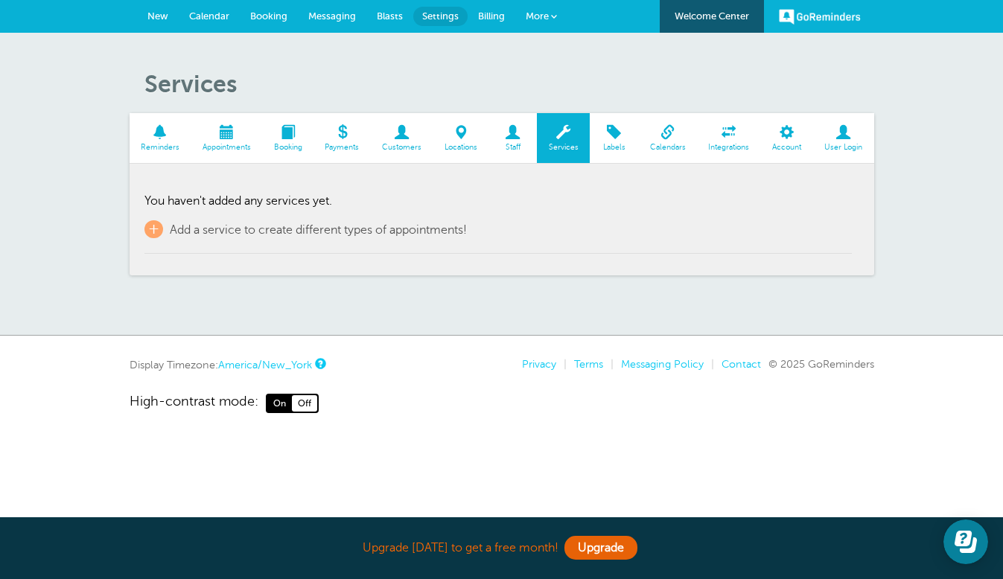
click at [736, 130] on span at bounding box center [729, 132] width 64 height 14
